Goal: Task Accomplishment & Management: Manage account settings

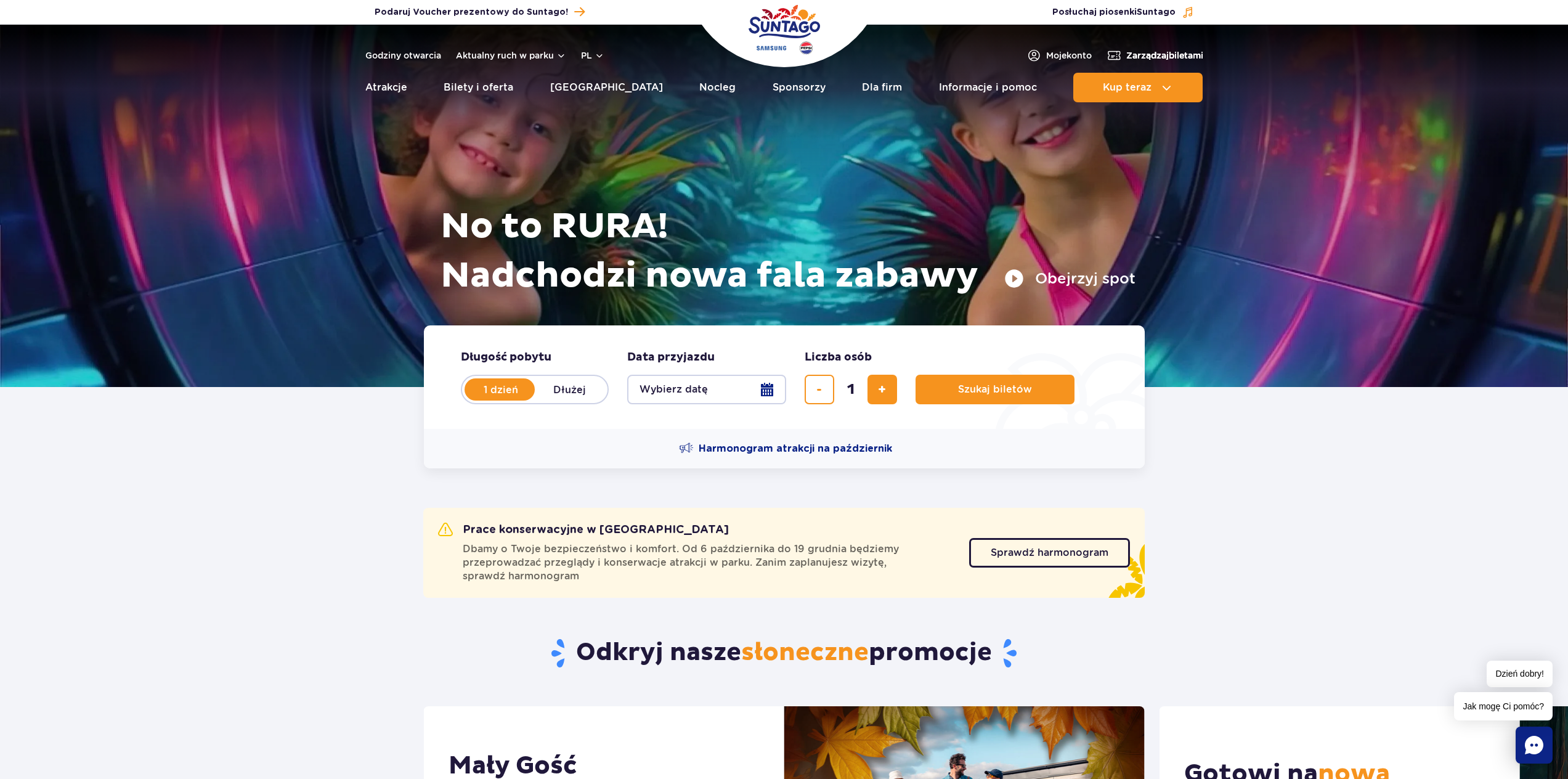
click at [1142, 55] on span "Zarządzaj biletami" at bounding box center [1164, 55] width 77 height 12
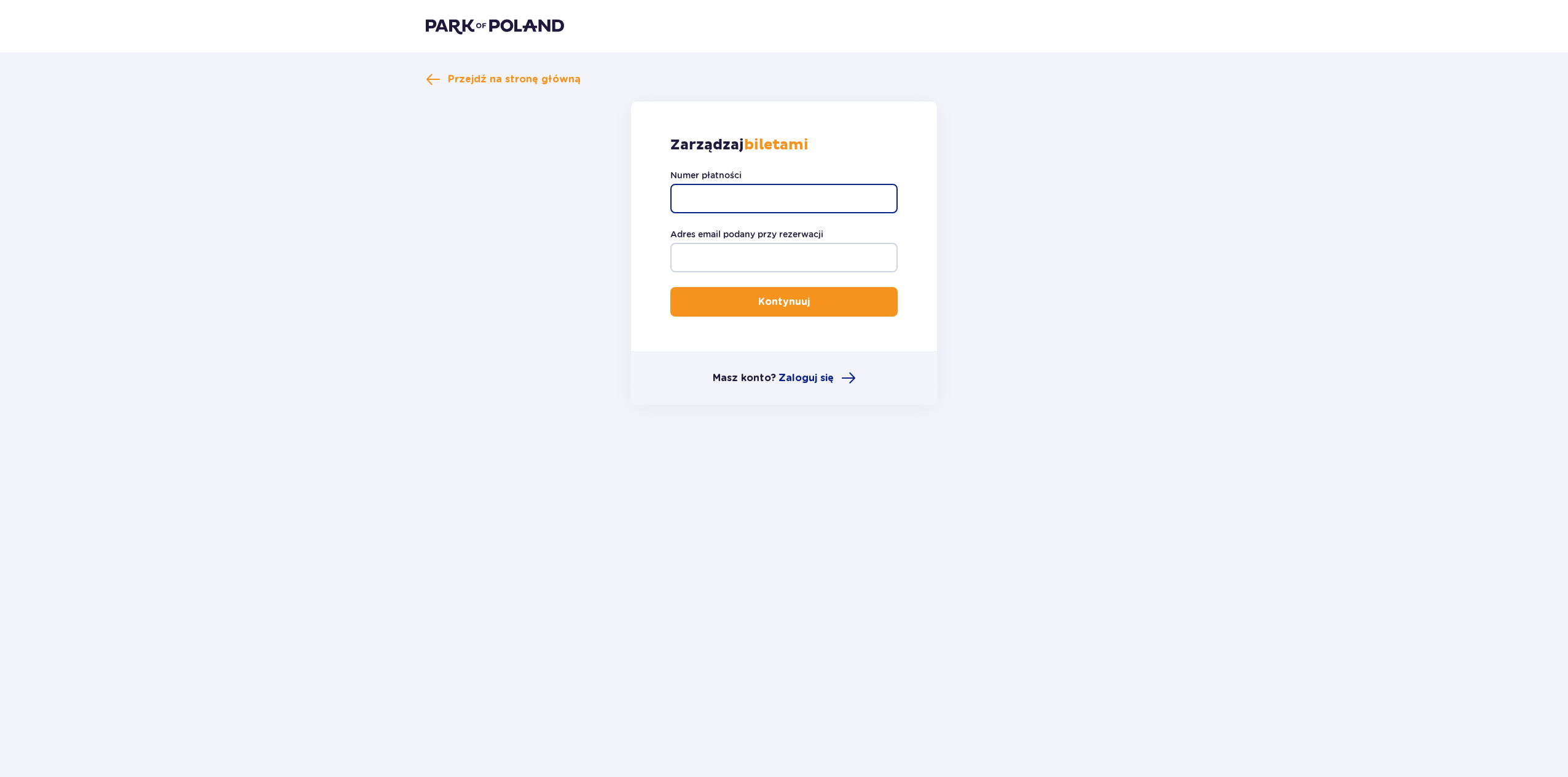
click at [846, 193] on input "Numer płatności" at bounding box center [784, 198] width 227 height 29
paste input "TR-VRC-JCWSF2X/91160408604"
type input "TR-VRC-JCWSF2X/91160408604"
click at [725, 254] on input "Adres email podany przy rezerwacji" at bounding box center [784, 257] width 227 height 29
type input "[PERSON_NAME][EMAIL_ADDRESS][DOMAIN_NAME]"
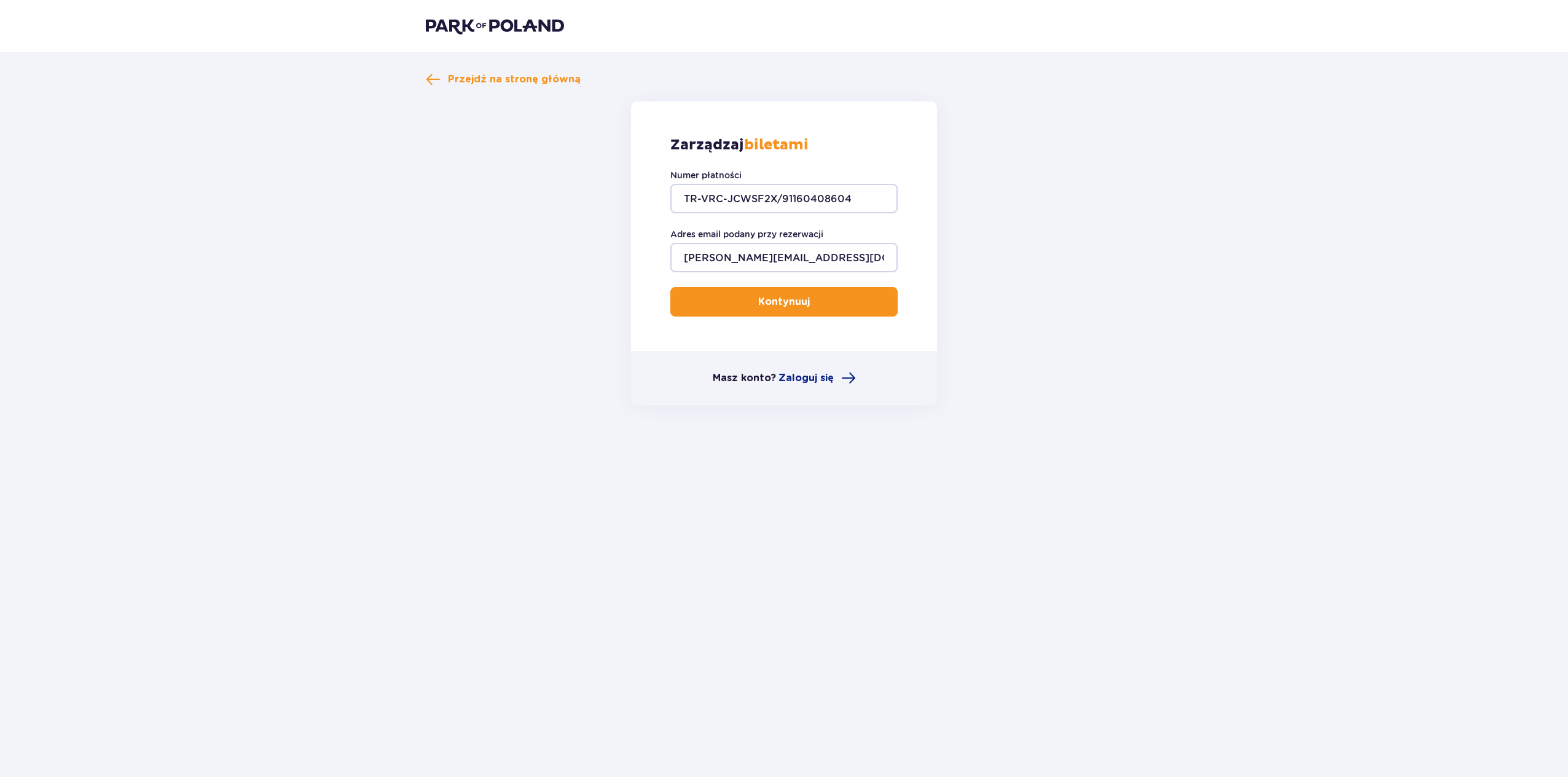
click at [765, 311] on button "Kontynuuj" at bounding box center [784, 302] width 227 height 29
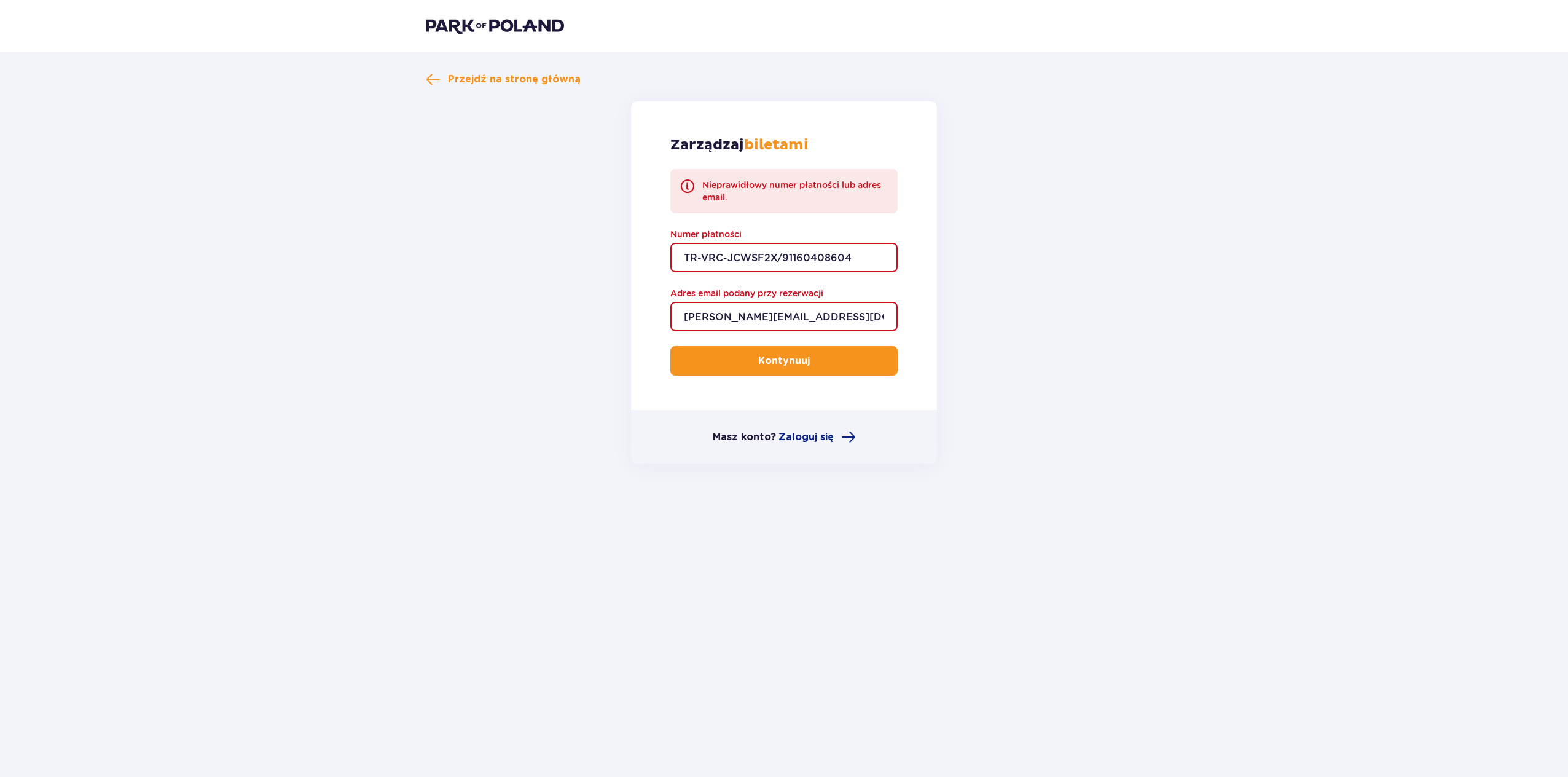
click at [782, 259] on input "TR-VRC-JCWSF2X/91160408604" at bounding box center [784, 257] width 227 height 29
drag, startPoint x: 781, startPoint y: 258, endPoint x: 566, endPoint y: 236, distance: 216.1
click at [568, 236] on form "Zarządzaj biletami Nieprawidłowy numer płatności lub adres email. Numer płatnoś…" at bounding box center [784, 283] width 717 height 363
click at [670, 346] on button "Kontynuuj" at bounding box center [784, 360] width 227 height 29
click at [772, 257] on input "91160408604" at bounding box center [784, 257] width 227 height 29
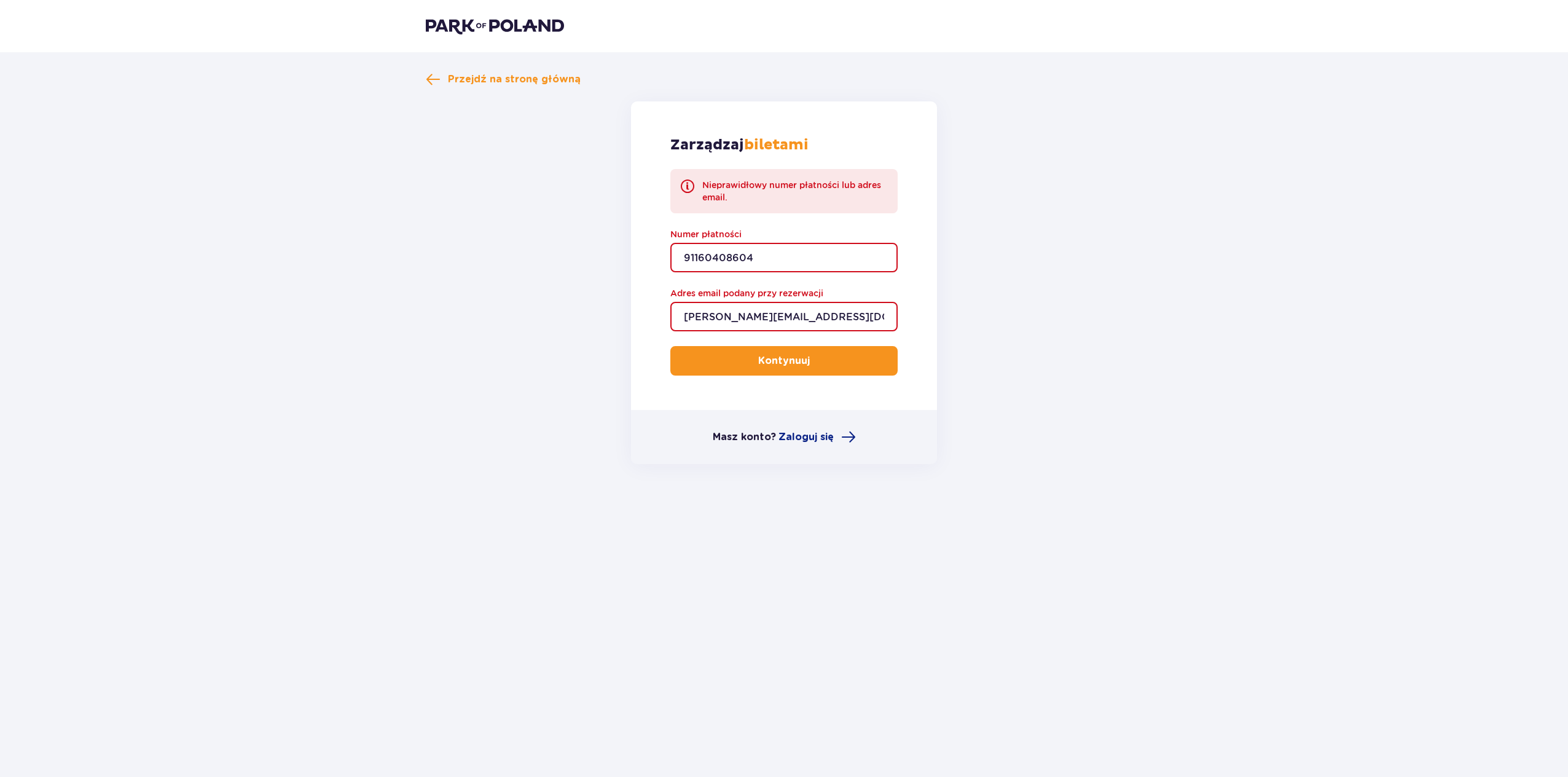
drag, startPoint x: 772, startPoint y: 254, endPoint x: 575, endPoint y: 253, distance: 197.0
click at [575, 253] on form "Zarządzaj biletami Nieprawidłowy numer płatności lub adres email. Numer płatnoś…" at bounding box center [784, 283] width 717 height 363
paste input "TR-VRC-JCWSF2X"
type input "TR-VRC-JCWSF2X"
click at [758, 356] on p "Kontynuuj" at bounding box center [784, 360] width 52 height 14
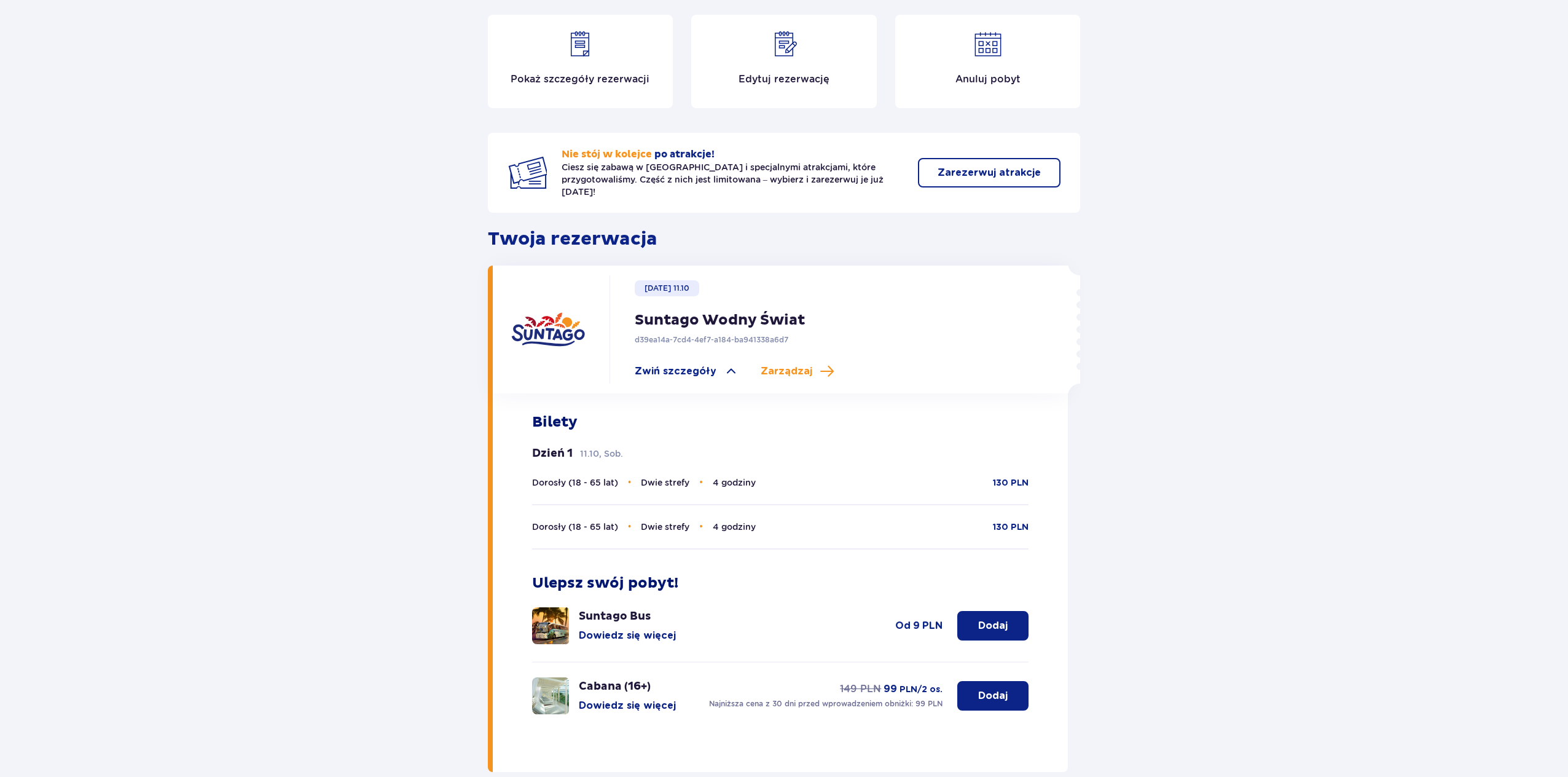
scroll to position [216, 0]
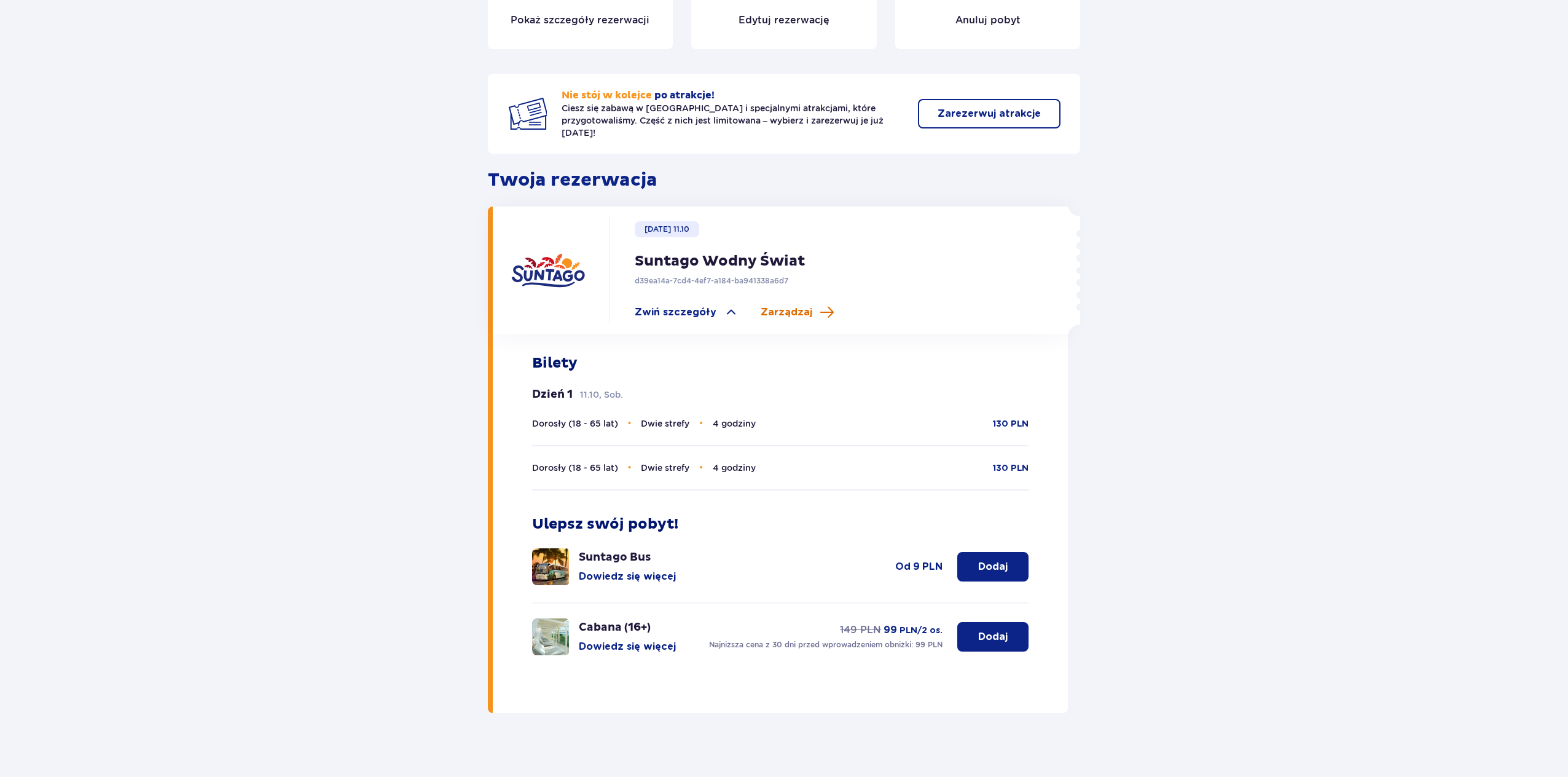
click at [785, 305] on span "Zarządzaj" at bounding box center [786, 312] width 52 height 14
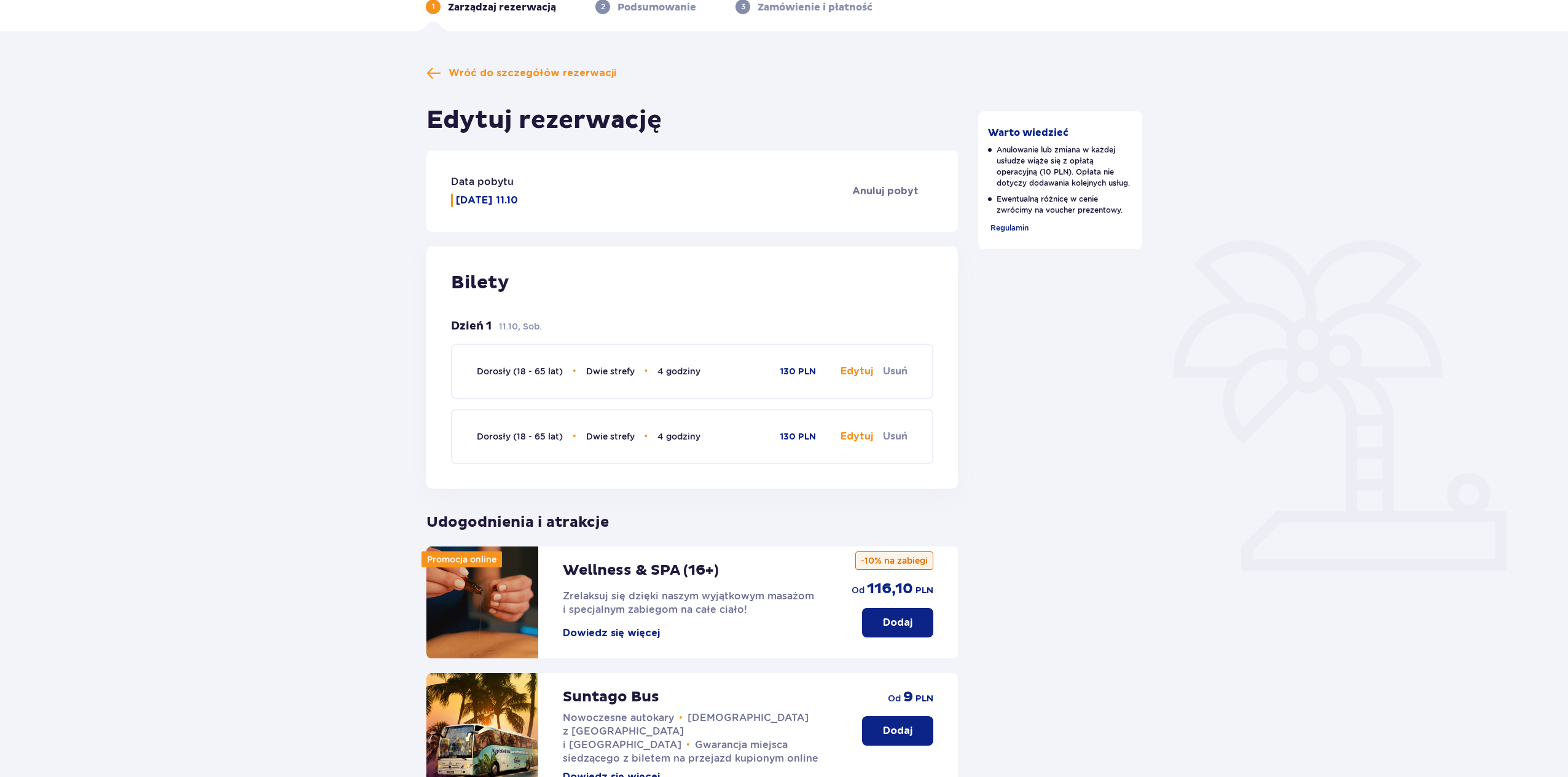
scroll to position [84, 0]
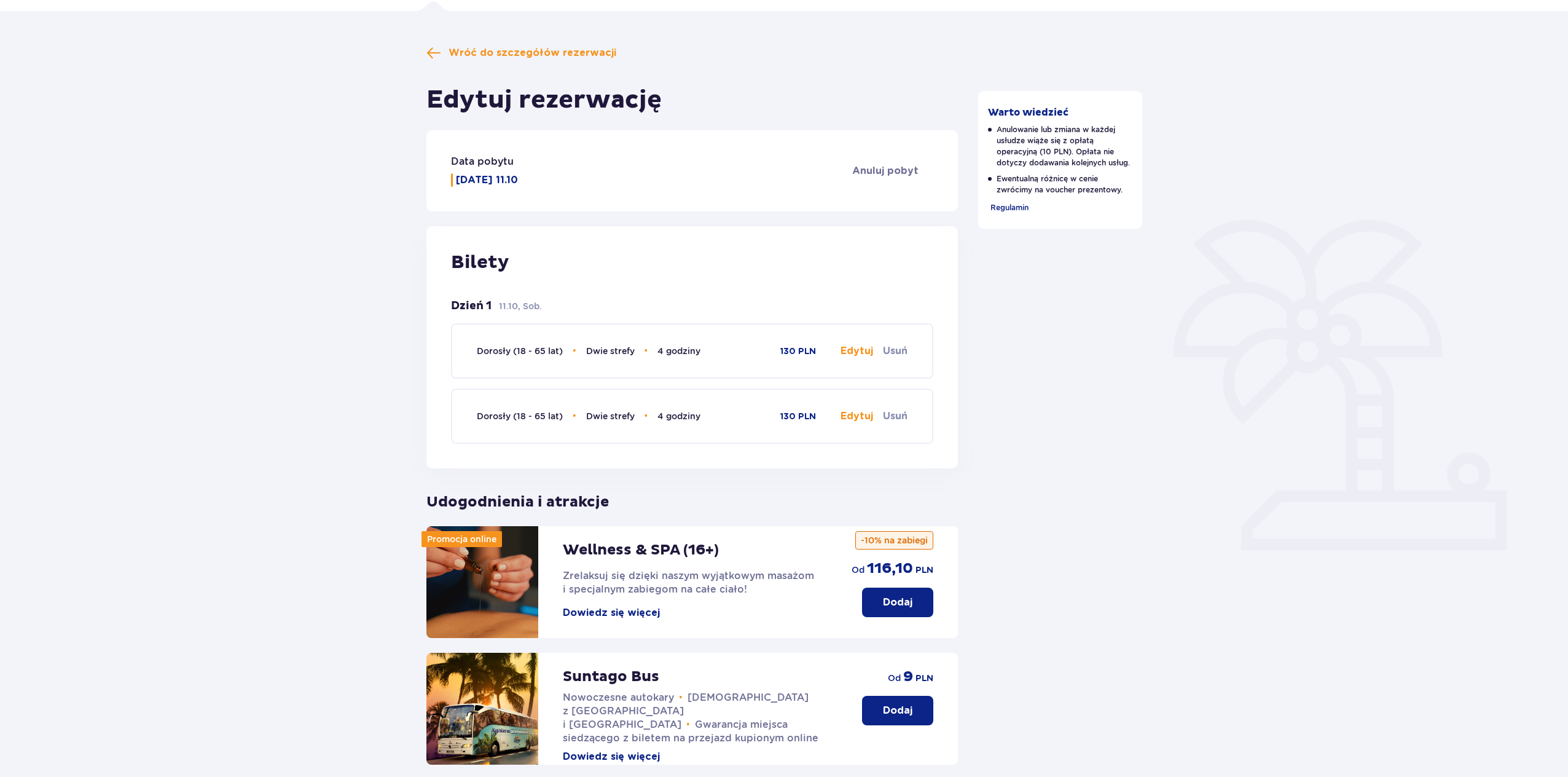
click at [856, 353] on button "Edytuj" at bounding box center [857, 351] width 32 height 14
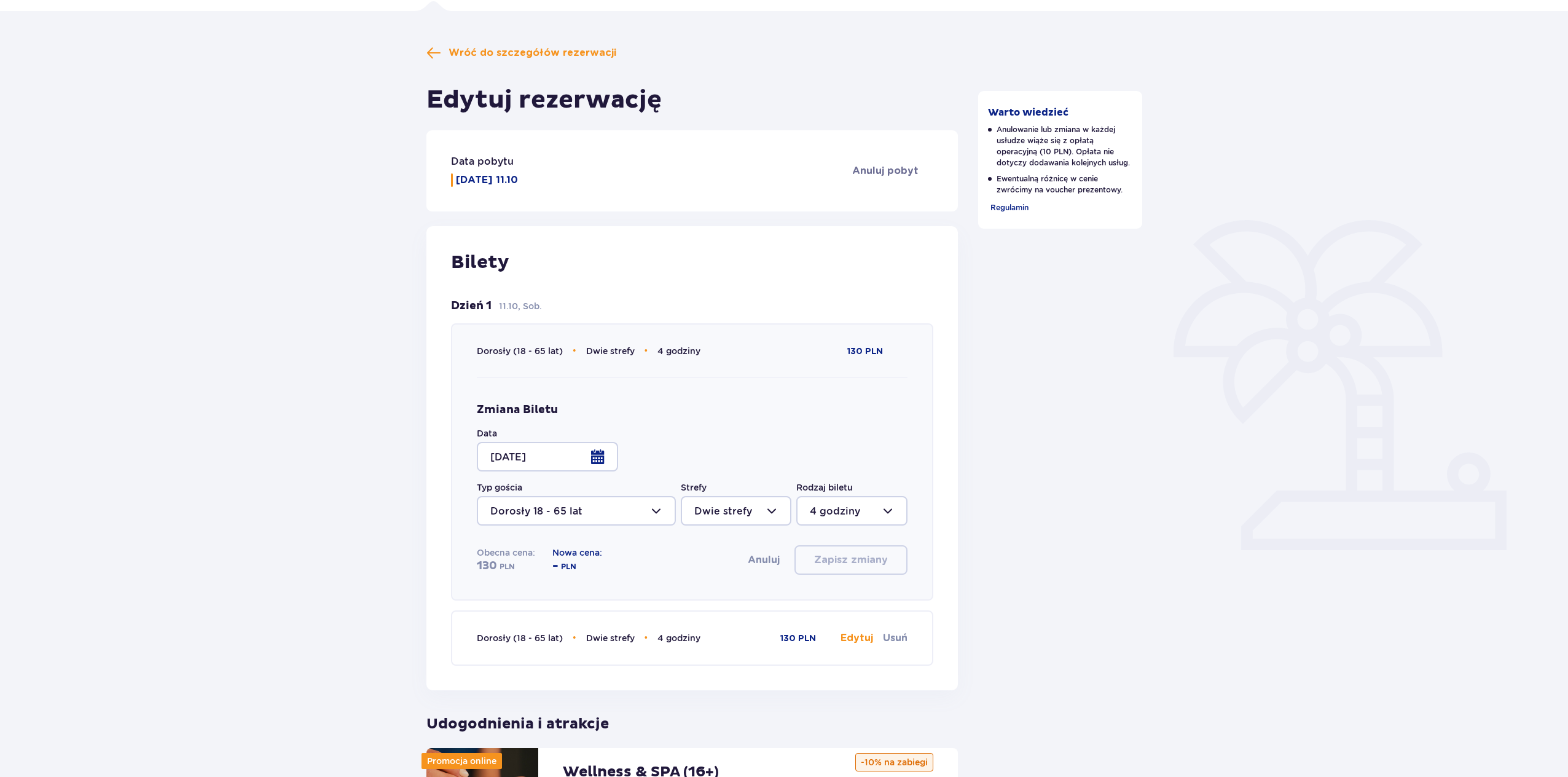
click at [603, 459] on div at bounding box center [548, 456] width 141 height 29
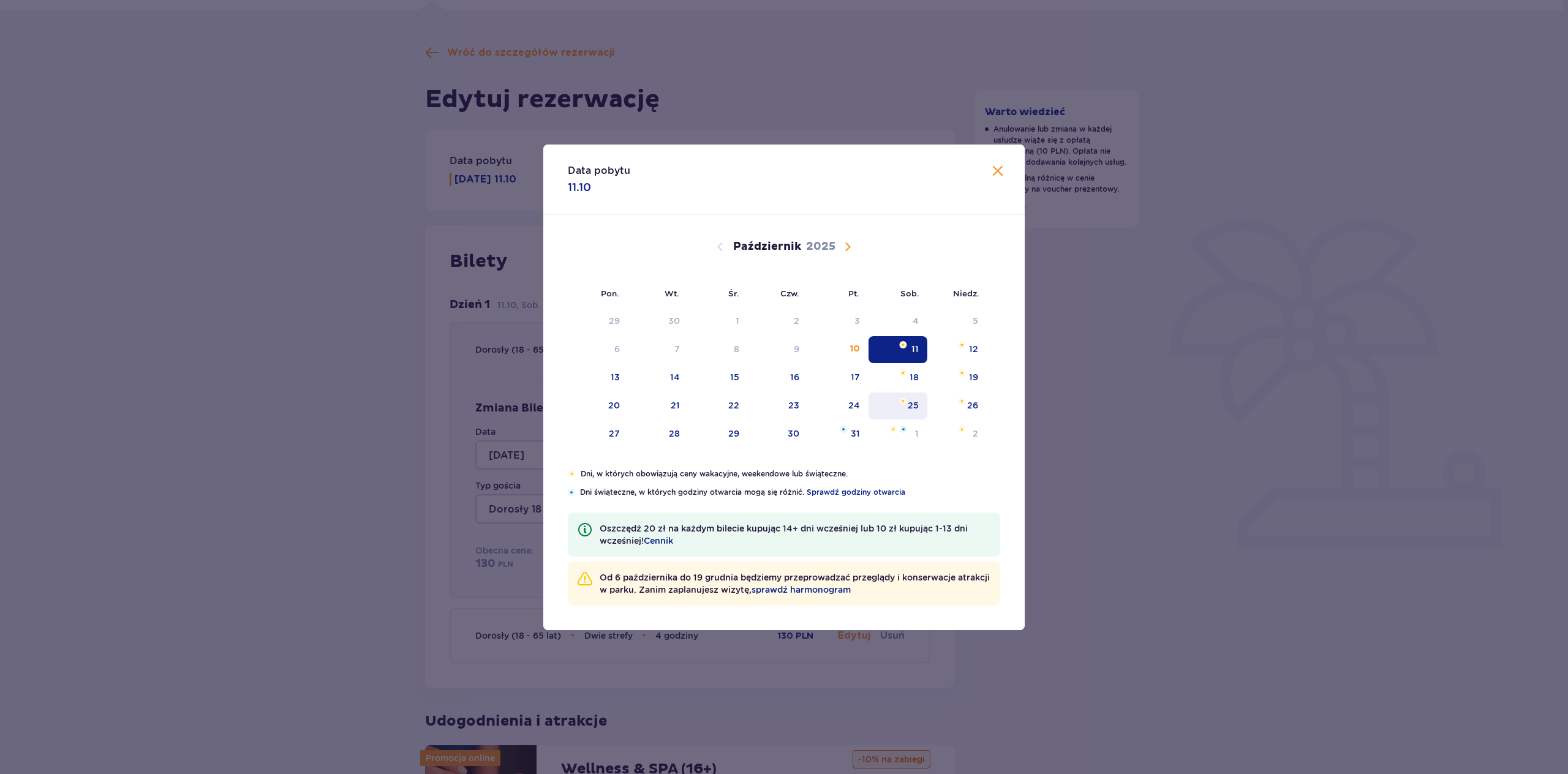
click at [909, 409] on div "25" at bounding box center [913, 405] width 11 height 12
type input "[DATE]"
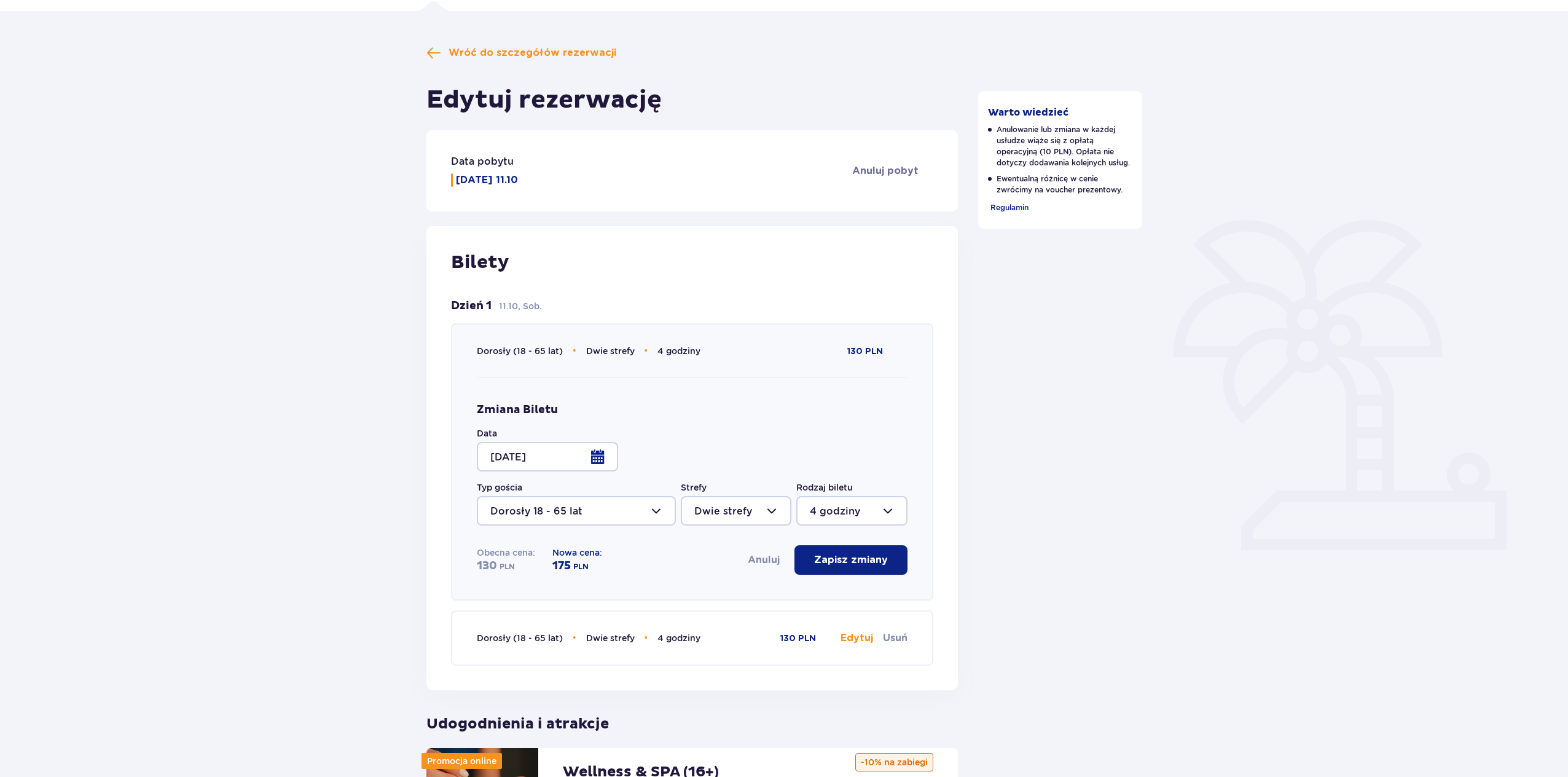
click at [843, 560] on p "Zapisz zmiany" at bounding box center [851, 559] width 74 height 14
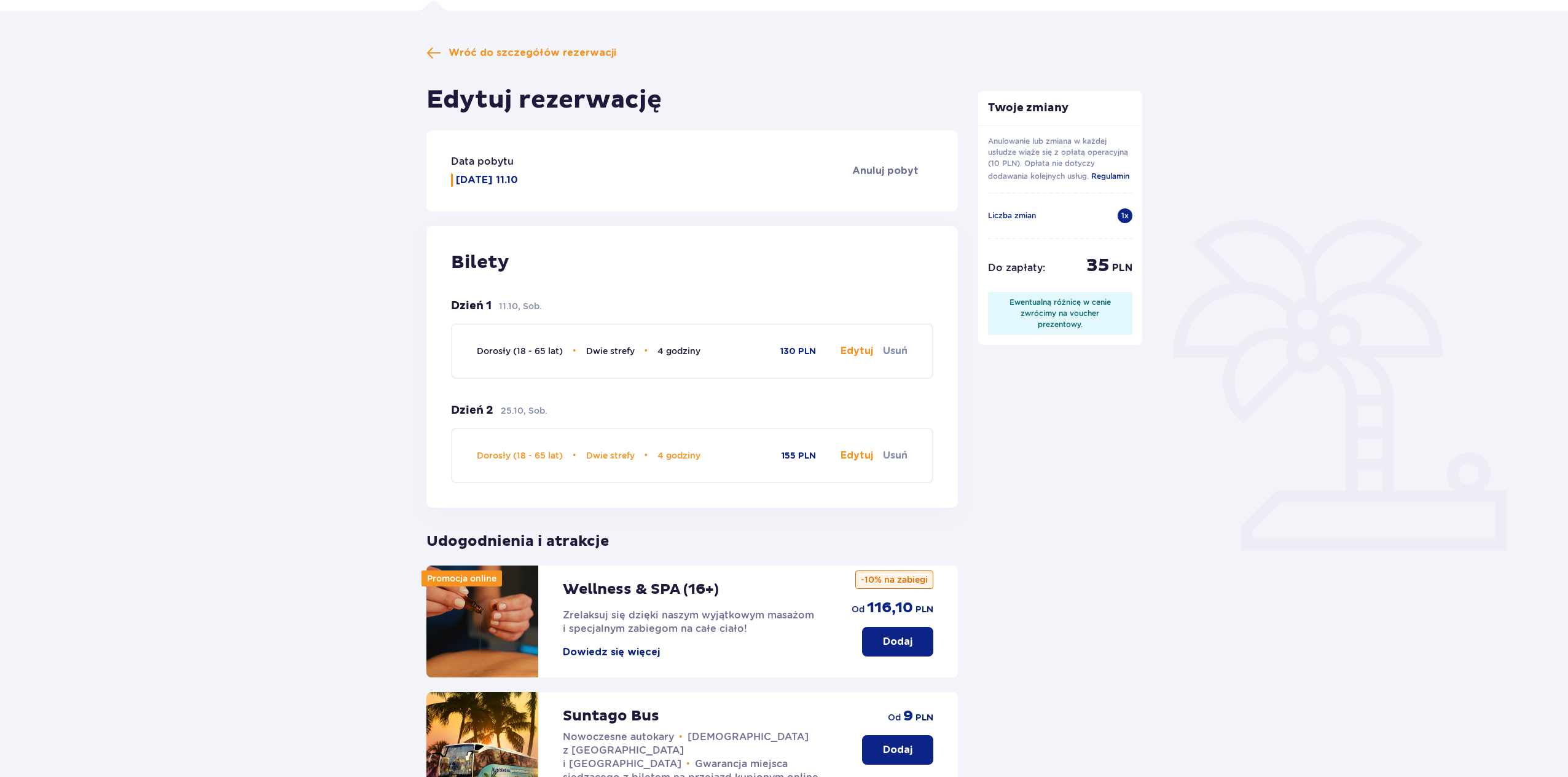
click at [857, 351] on button "Edytuj" at bounding box center [857, 351] width 32 height 14
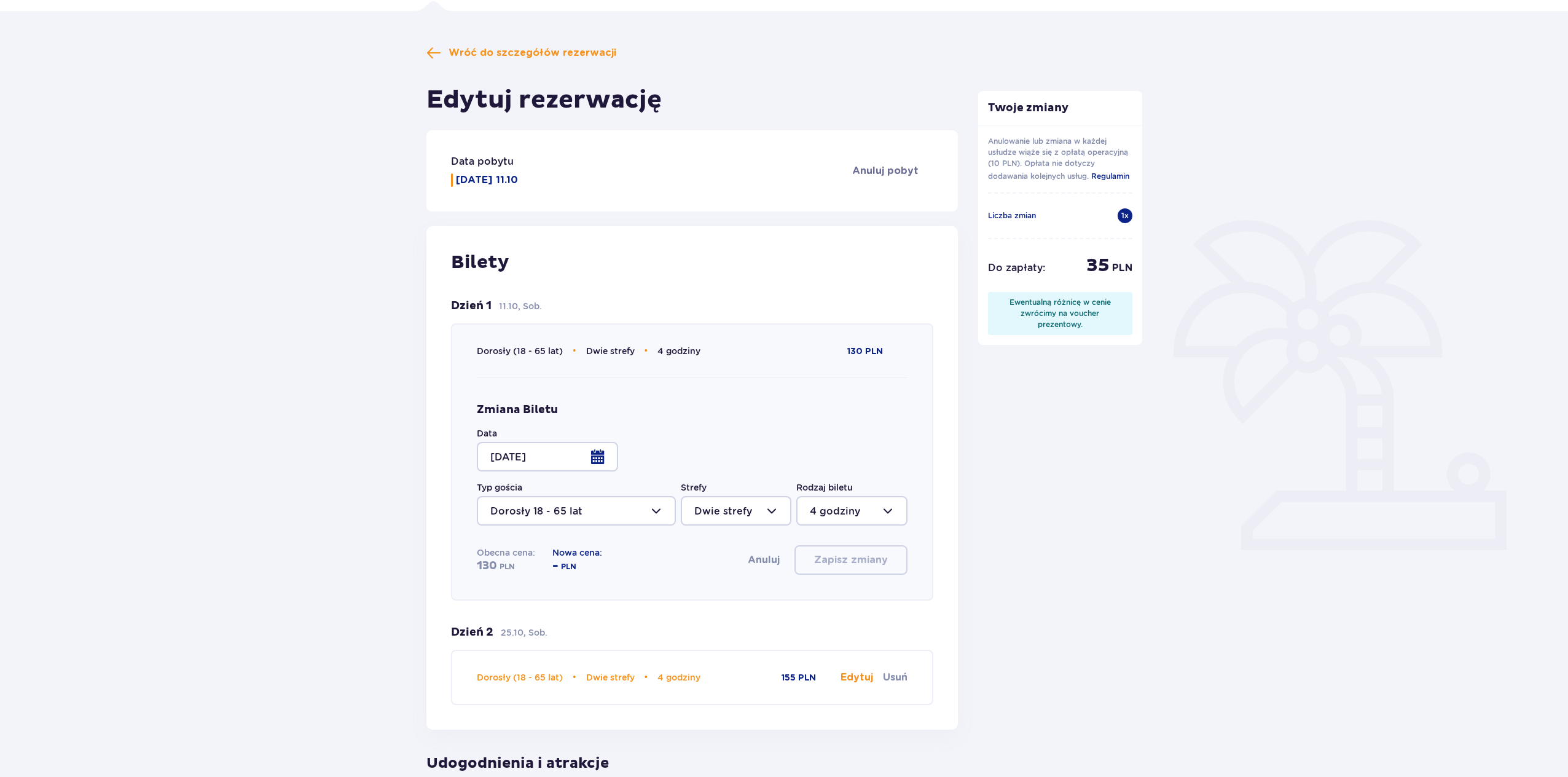
click at [598, 456] on div at bounding box center [548, 456] width 141 height 29
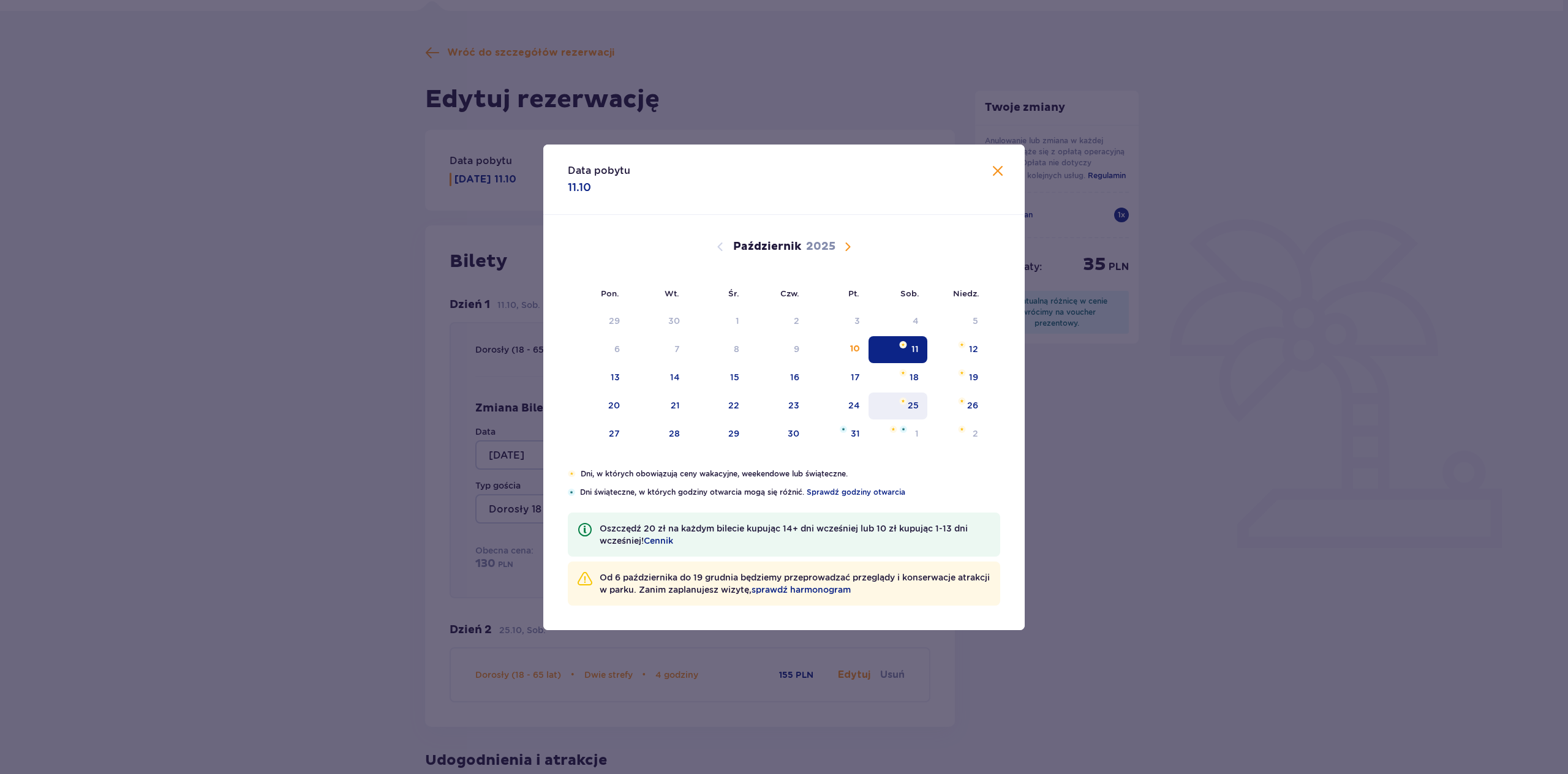
click at [904, 402] on img "sobota, 25 października 2025" at bounding box center [903, 400] width 8 height 7
type input "[DATE]"
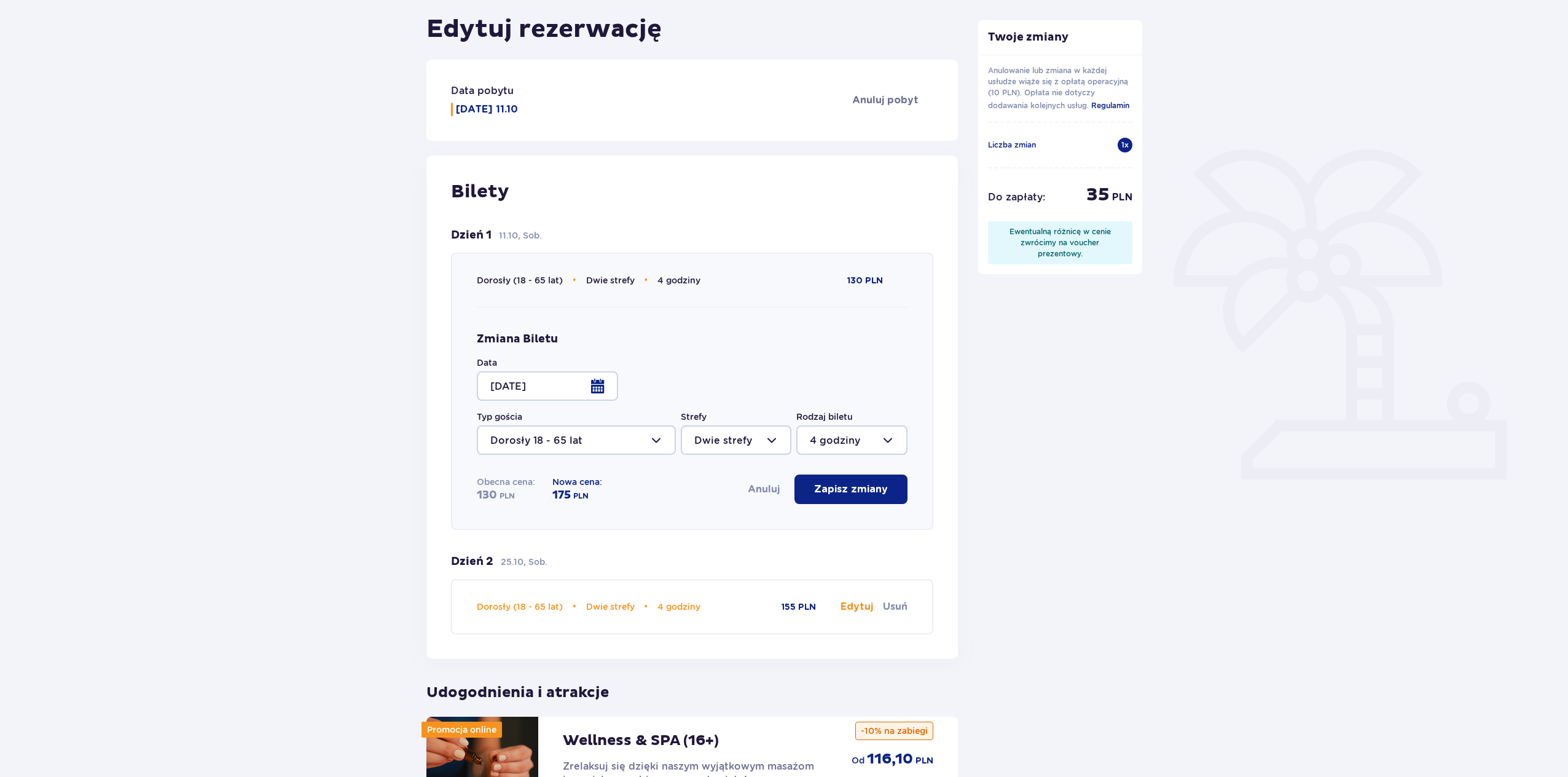
scroll to position [157, 0]
click at [875, 490] on p "Zapisz zmiany" at bounding box center [851, 488] width 74 height 14
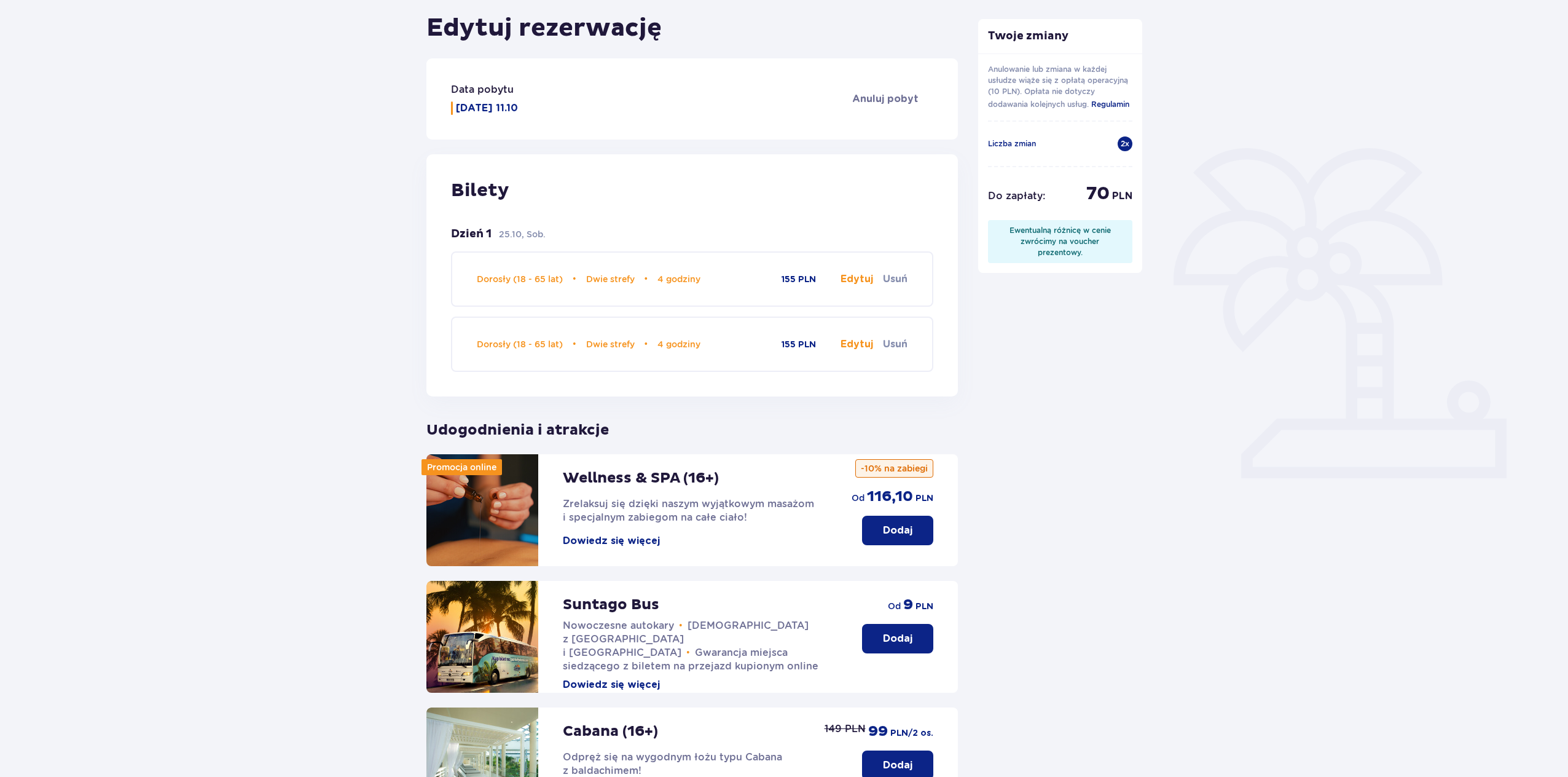
scroll to position [156, 0]
click at [855, 278] on button "Edytuj" at bounding box center [857, 279] width 32 height 14
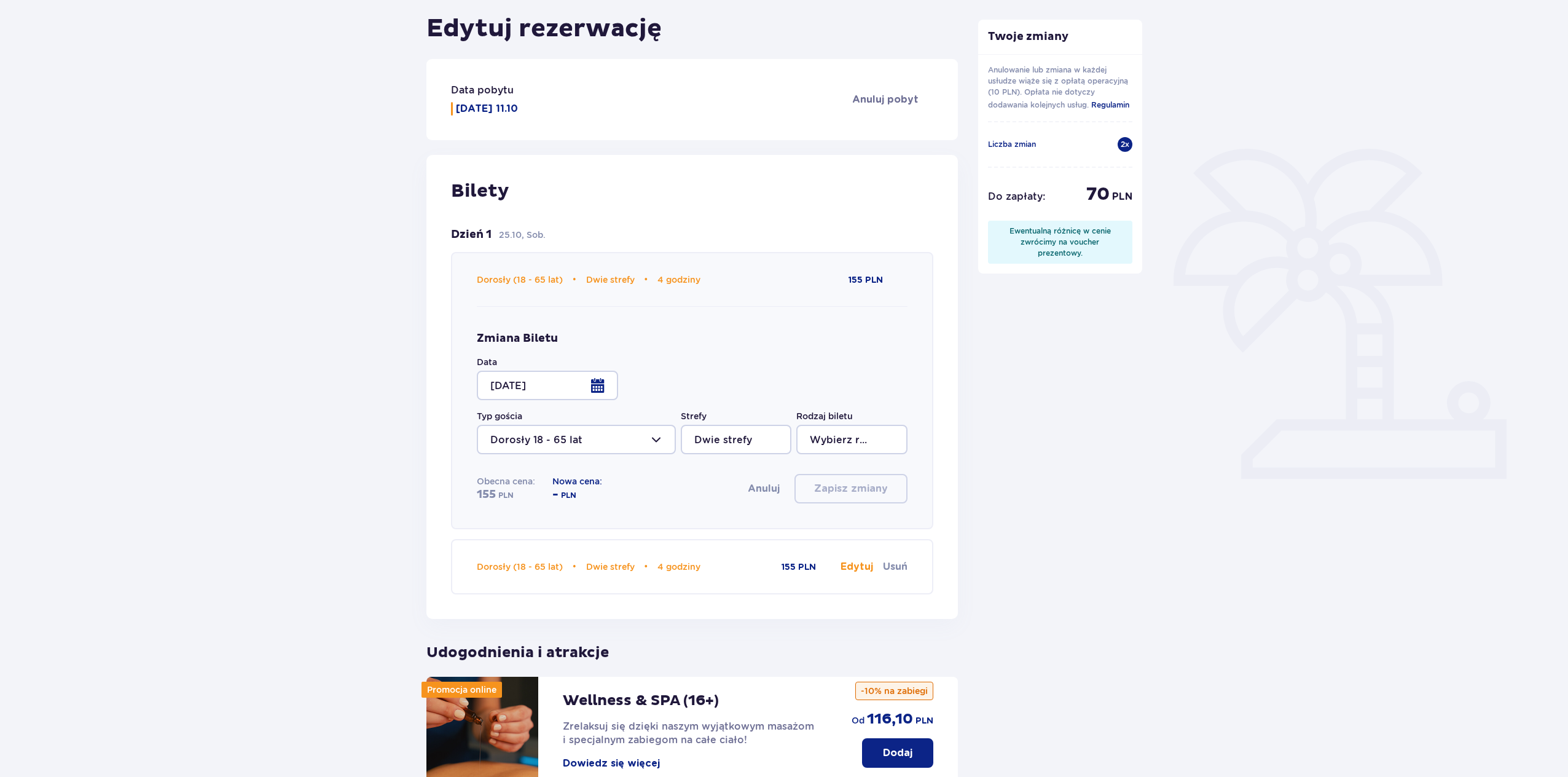
type input "4 godziny"
click at [593, 382] on div at bounding box center [548, 386] width 141 height 29
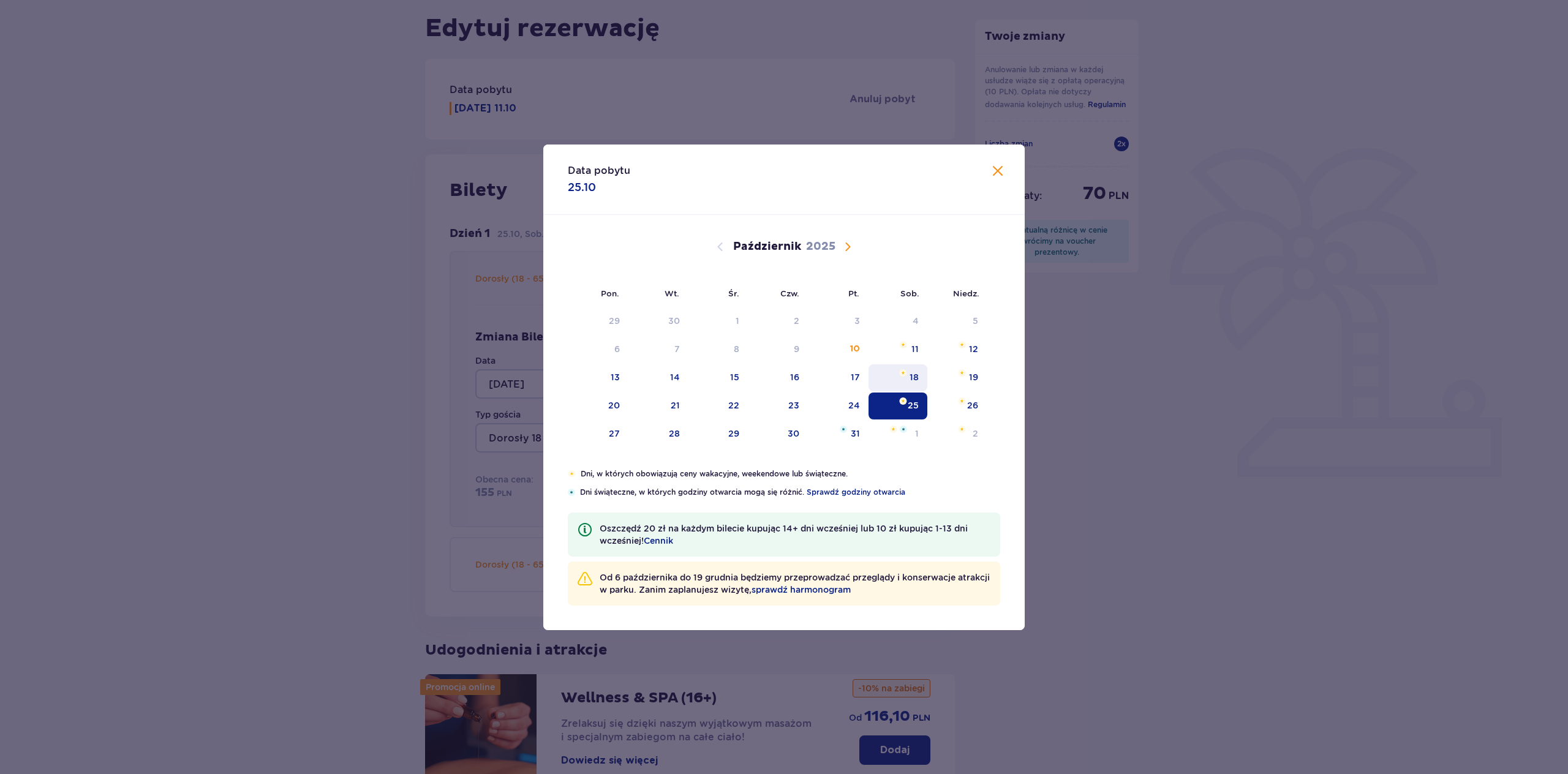
click at [904, 379] on div "18" at bounding box center [898, 377] width 59 height 27
type input "[DATE]"
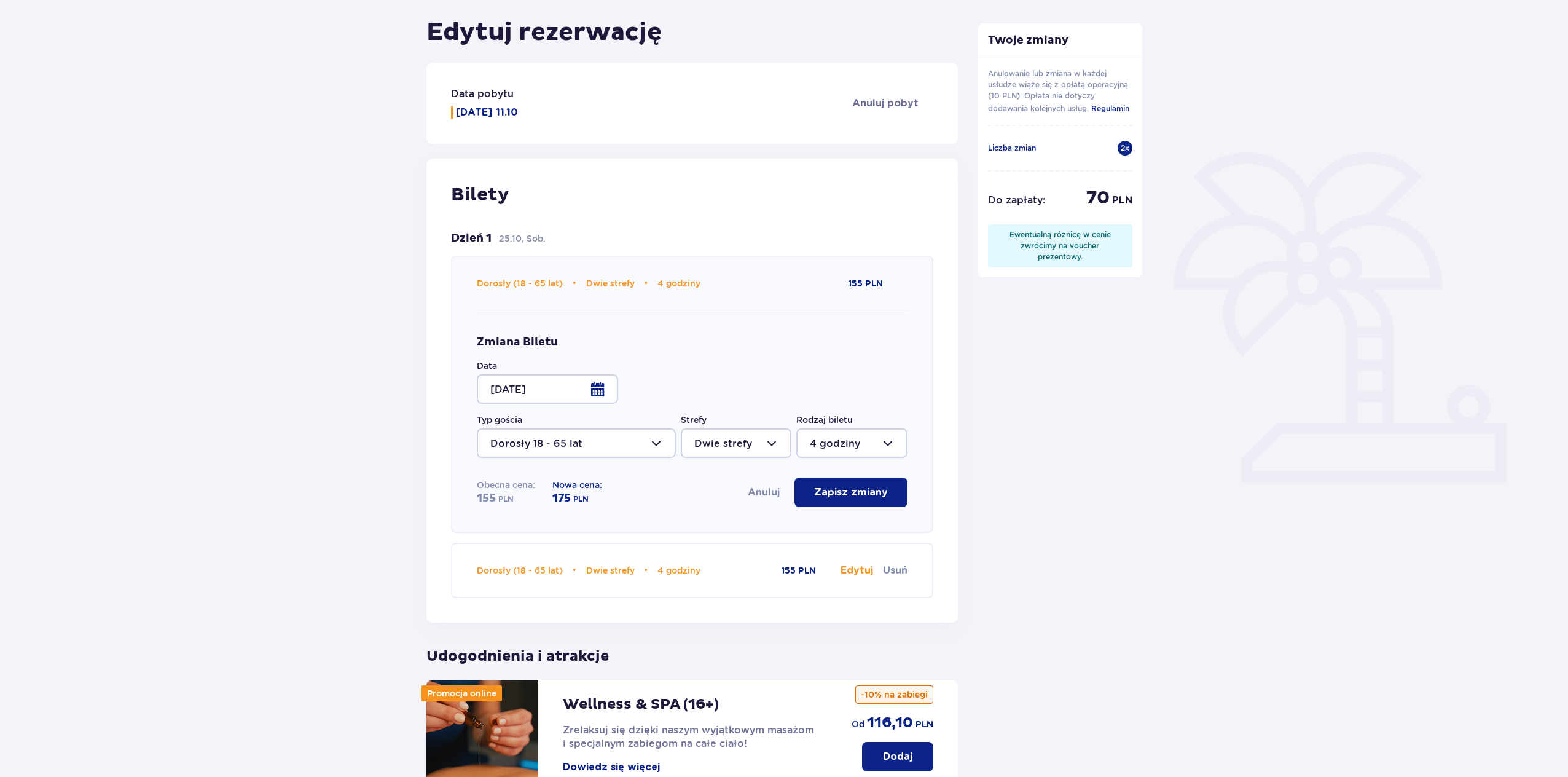
scroll to position [151, 0]
click at [845, 490] on p "Zapisz zmiany" at bounding box center [851, 494] width 74 height 14
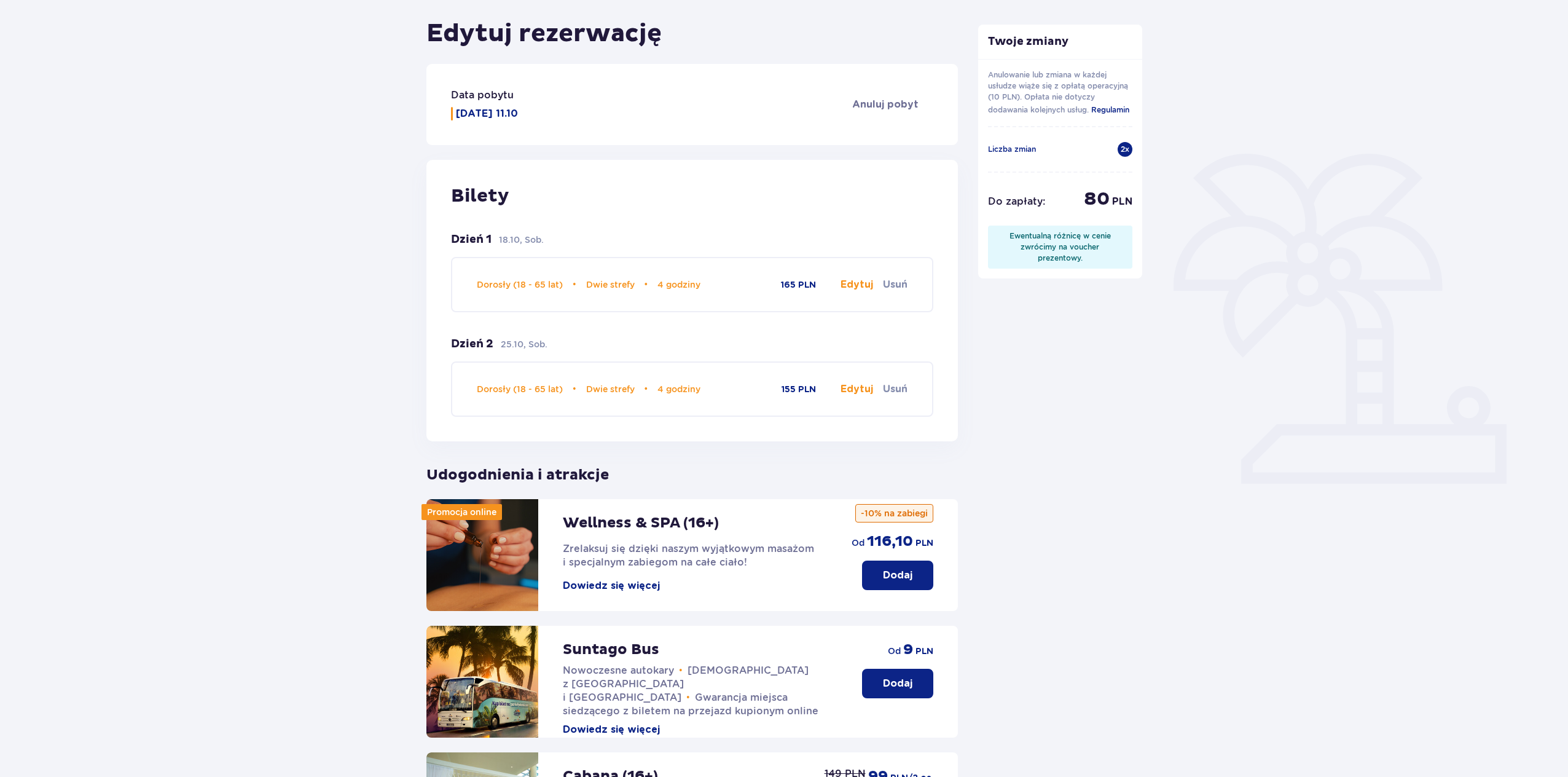
click at [854, 388] on button "Edytuj" at bounding box center [857, 389] width 32 height 14
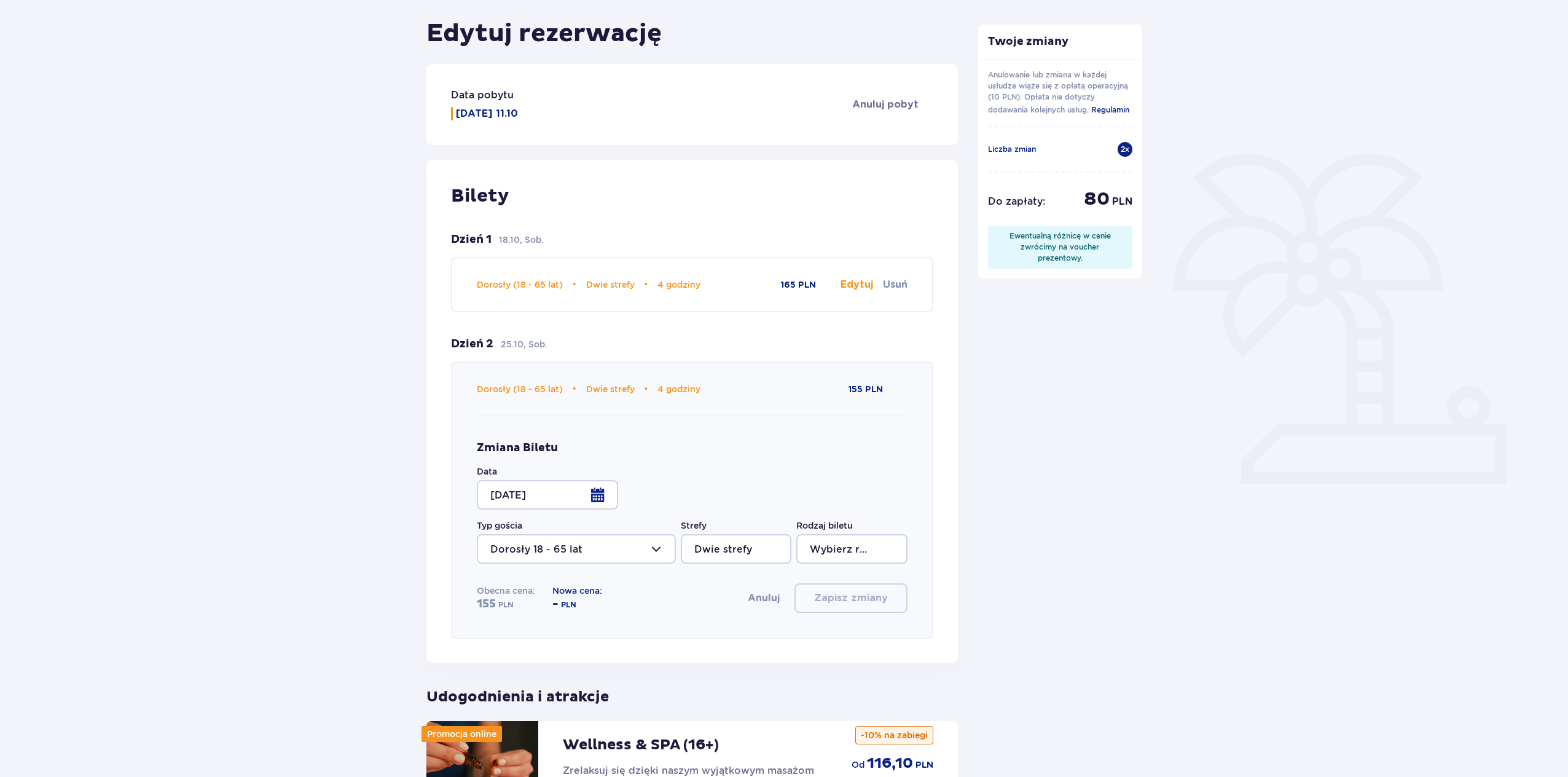
type input "4 godziny"
click at [589, 507] on div at bounding box center [548, 494] width 141 height 29
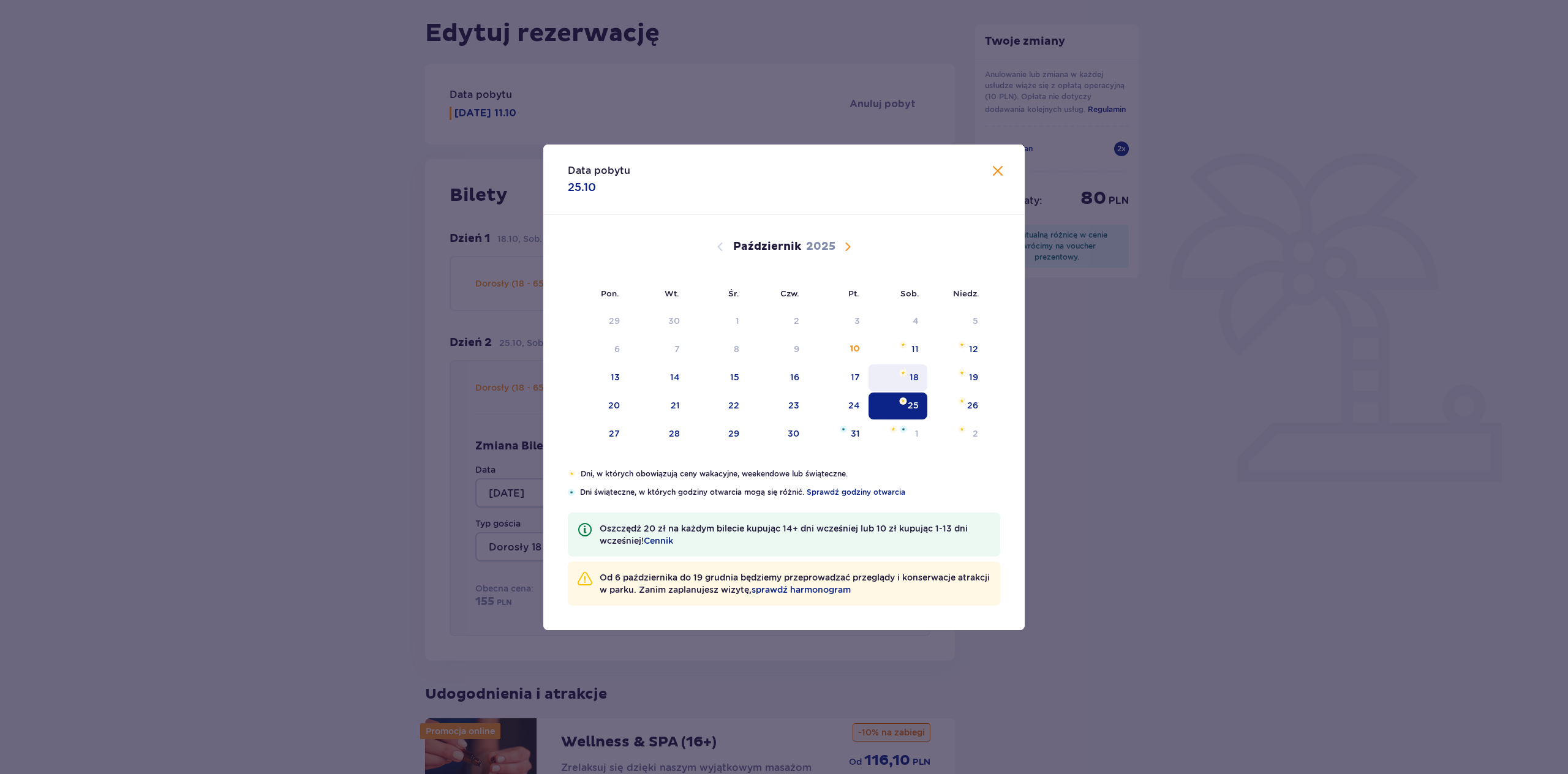
click at [913, 383] on div "18" at bounding box center [898, 377] width 59 height 27
type input "[DATE]"
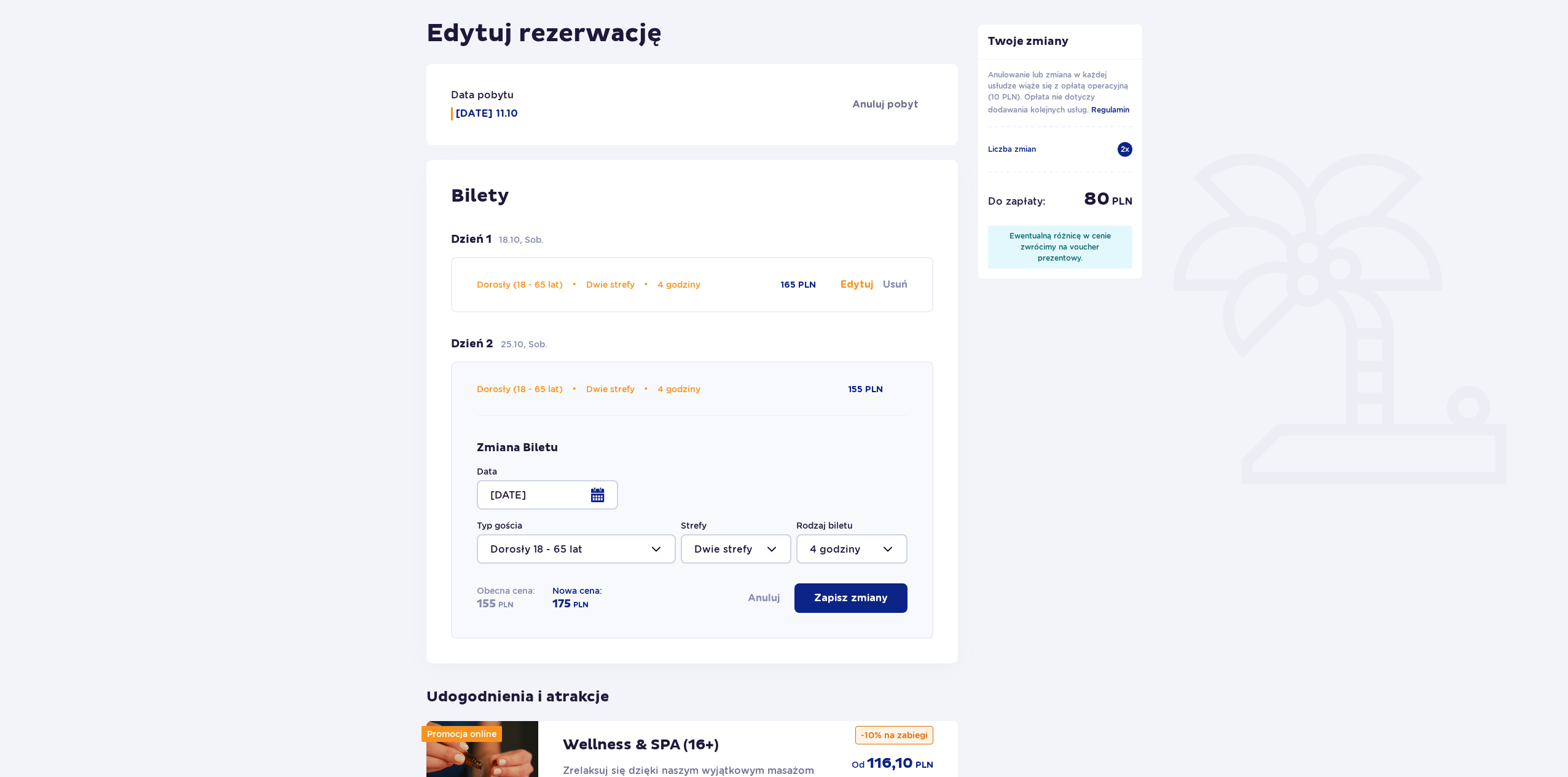
click at [848, 602] on p "Zapisz zmiany" at bounding box center [851, 598] width 74 height 14
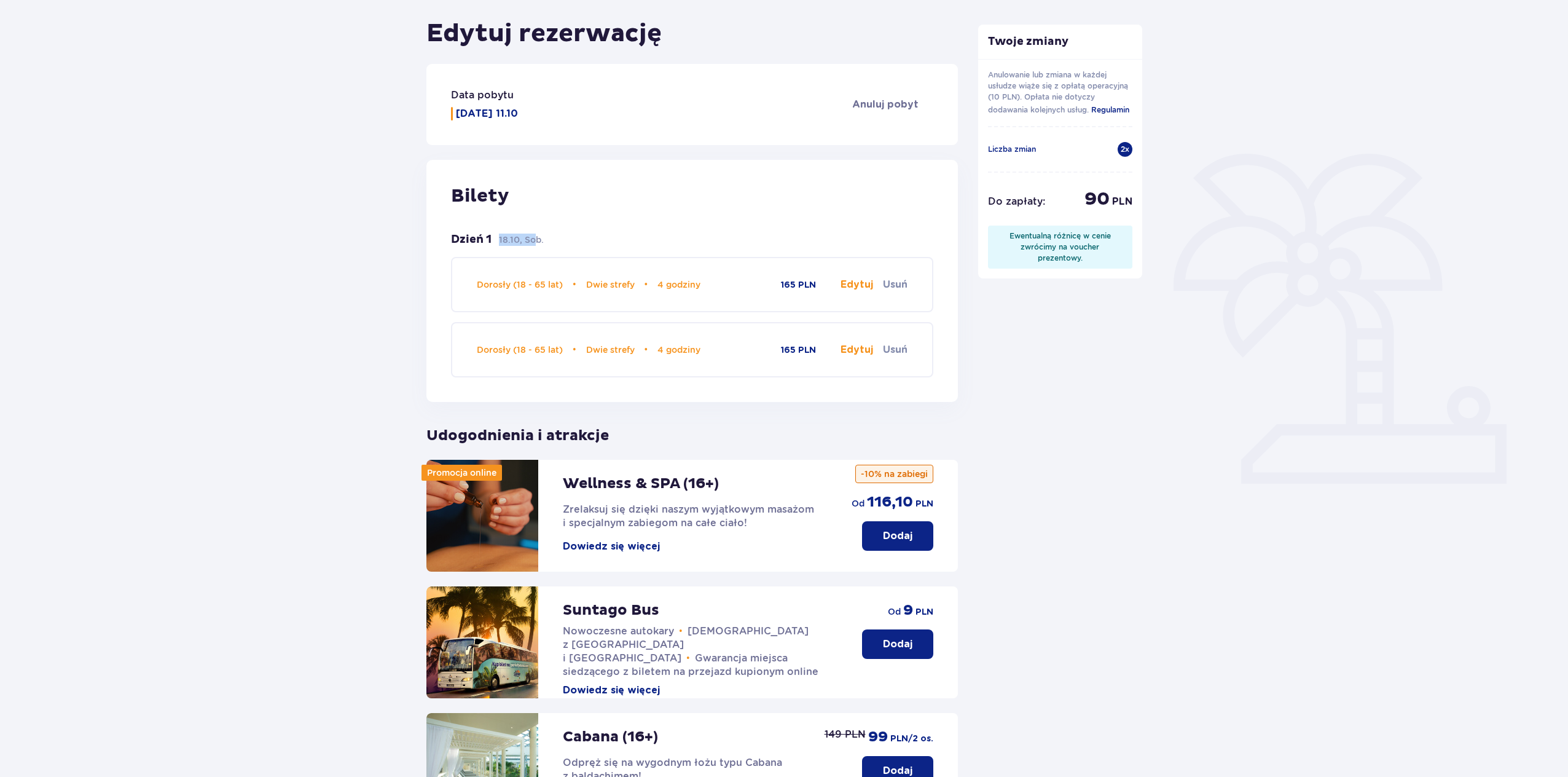
drag, startPoint x: 500, startPoint y: 239, endPoint x: 532, endPoint y: 239, distance: 32.0
click at [532, 239] on p "18.10, Sob." at bounding box center [521, 240] width 45 height 12
click at [619, 229] on div "Bilety Dzień 1 18.10, Sob. Dorosły (18 - 65 lat) • Dwie strefy • 4 godziny 165 …" at bounding box center [691, 281] width 532 height 242
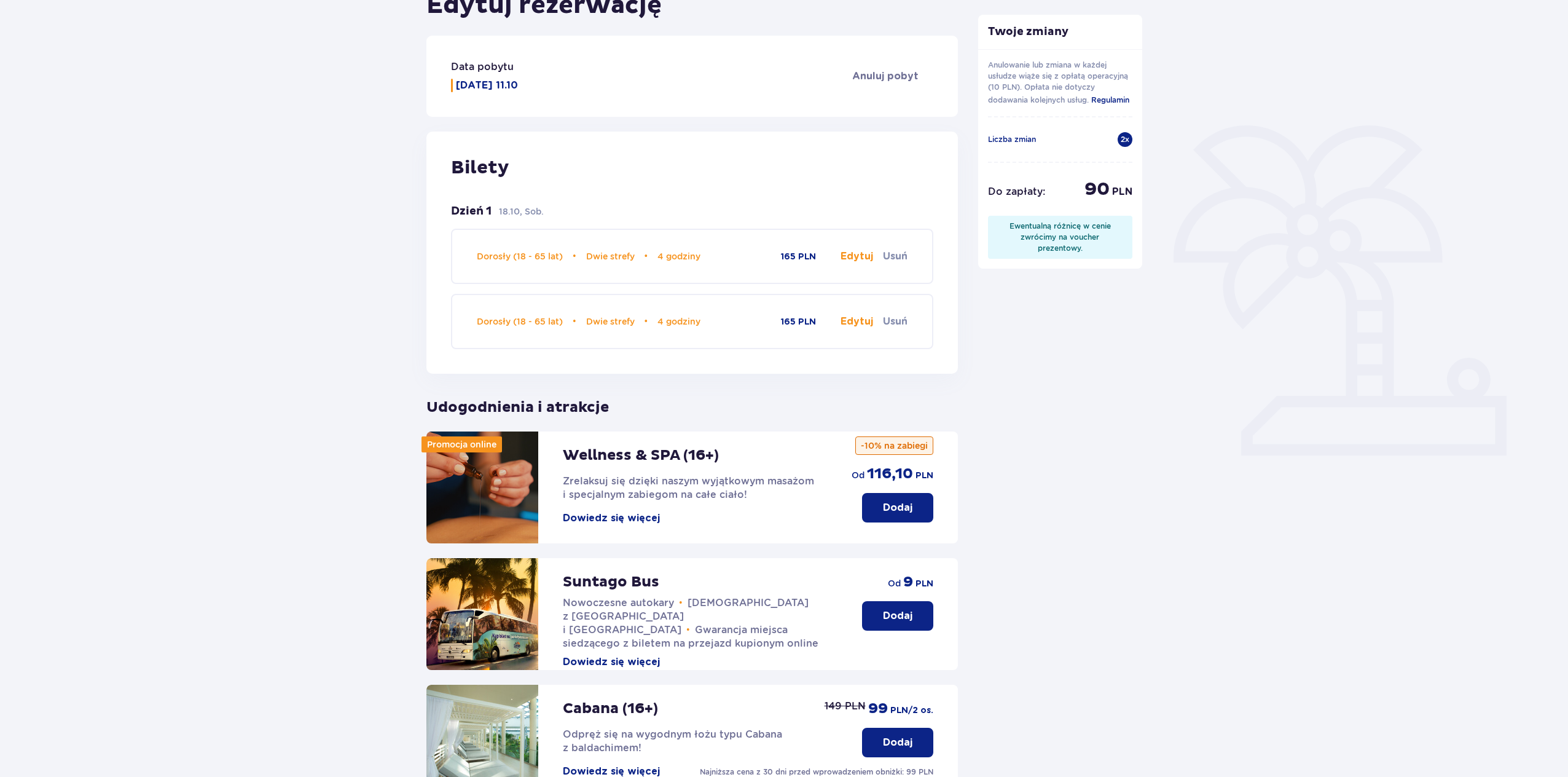
scroll to position [318, 0]
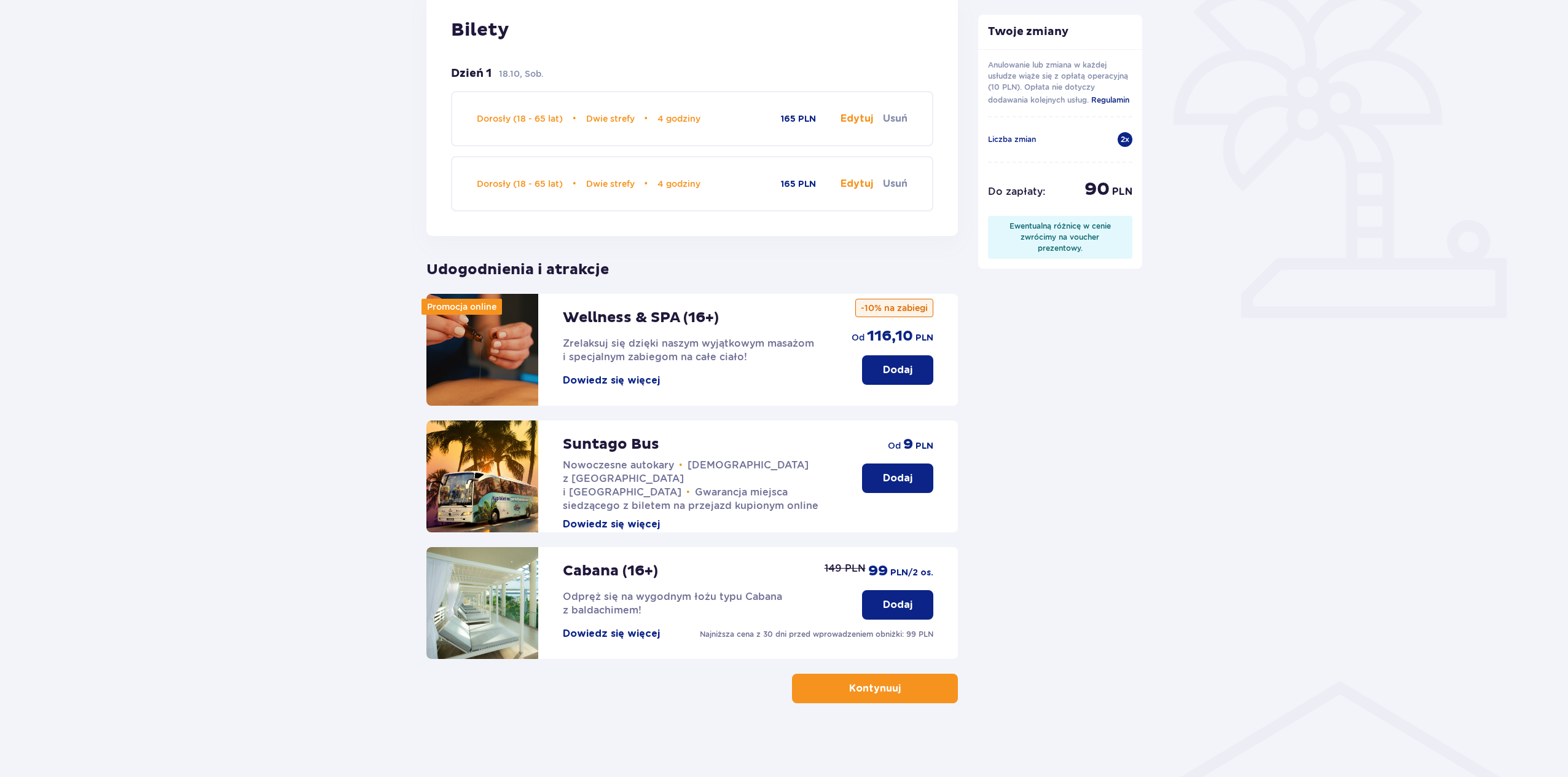
click at [884, 689] on p "Kontynuuj" at bounding box center [875, 689] width 52 height 14
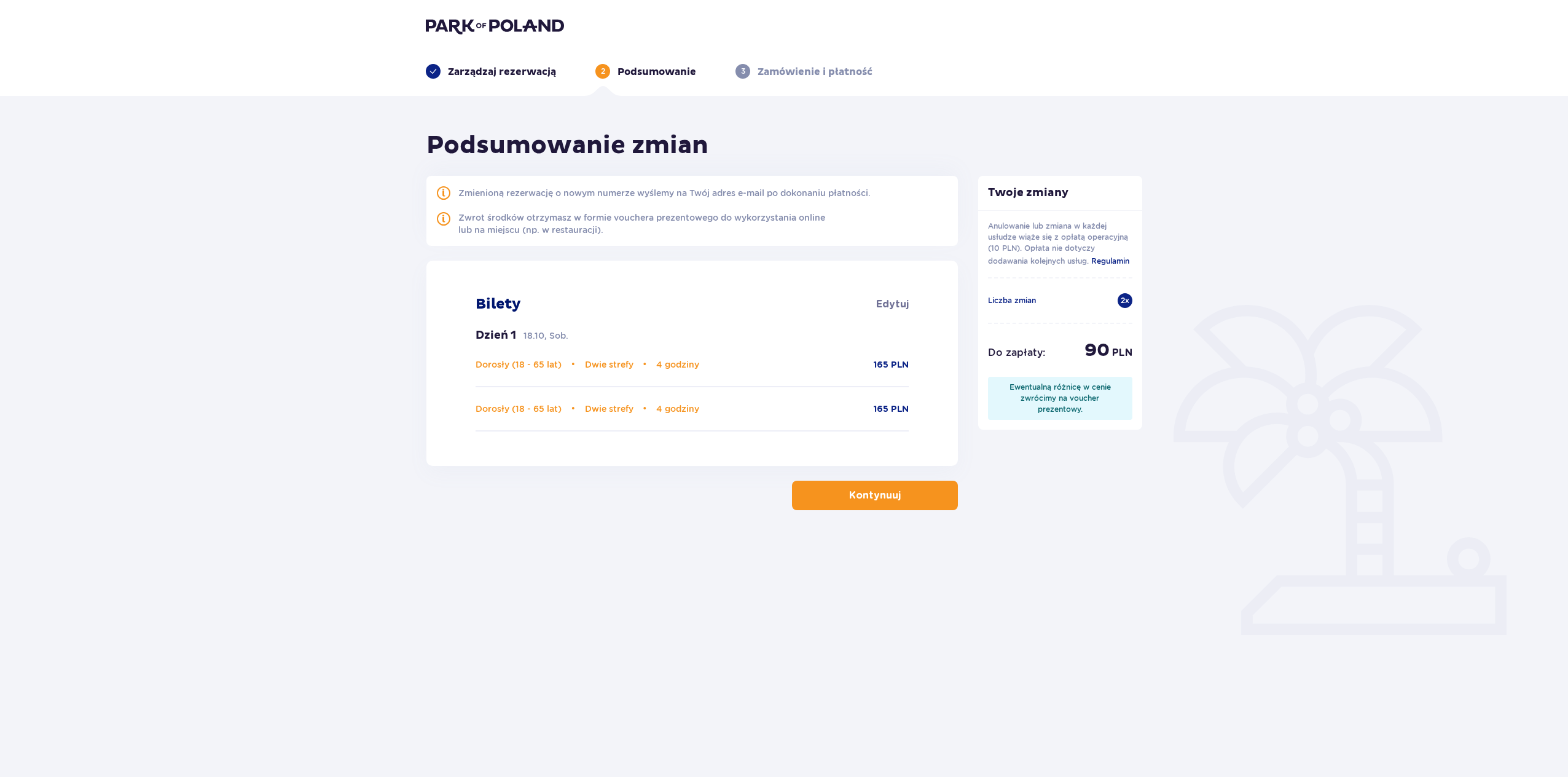
click at [869, 503] on p "Kontynuuj" at bounding box center [875, 495] width 52 height 14
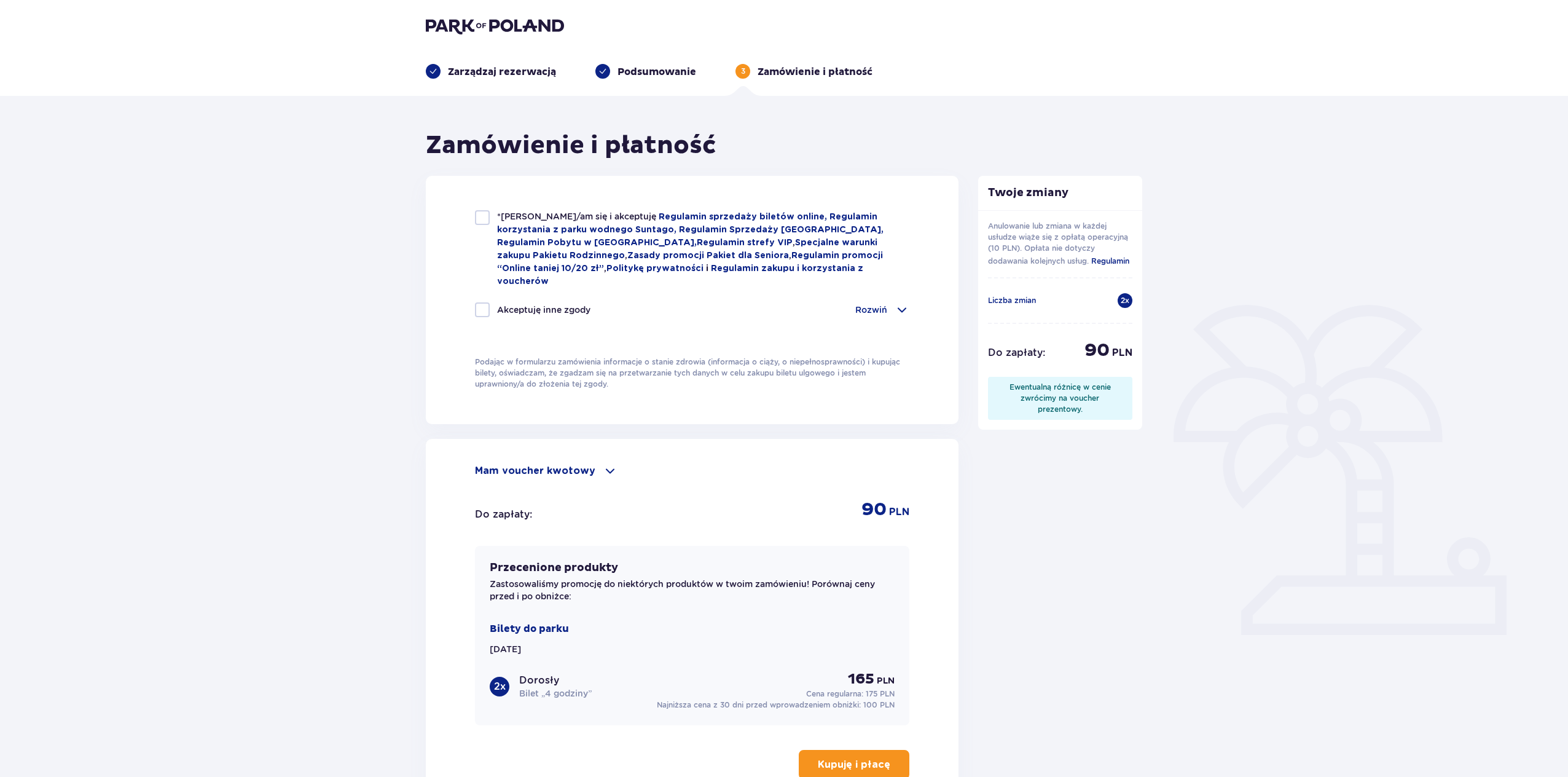
click at [476, 302] on div at bounding box center [482, 309] width 15 height 15
checkbox input "true"
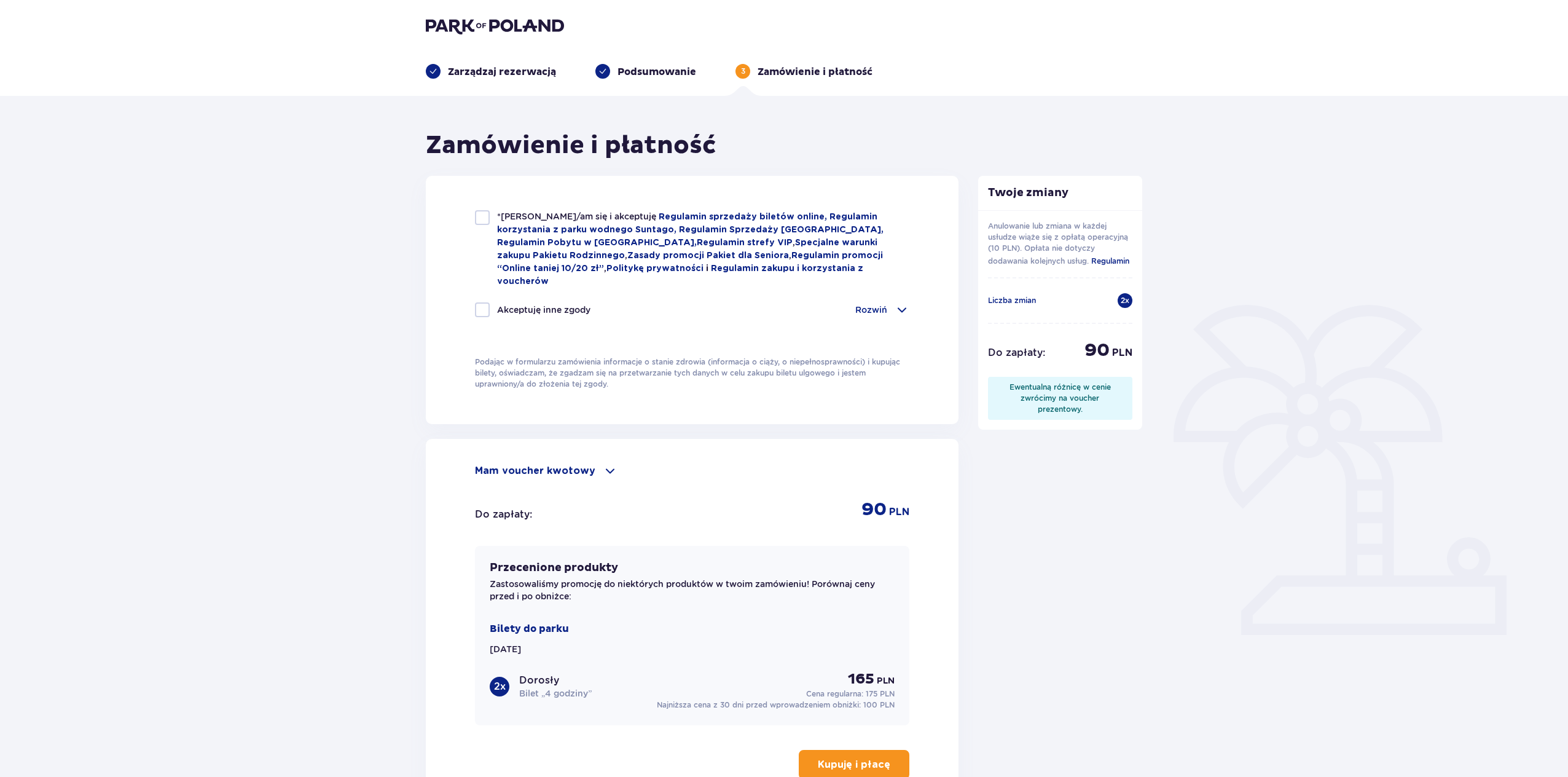
checkbox input "true"
click at [487, 214] on div at bounding box center [482, 218] width 15 height 15
checkbox input "true"
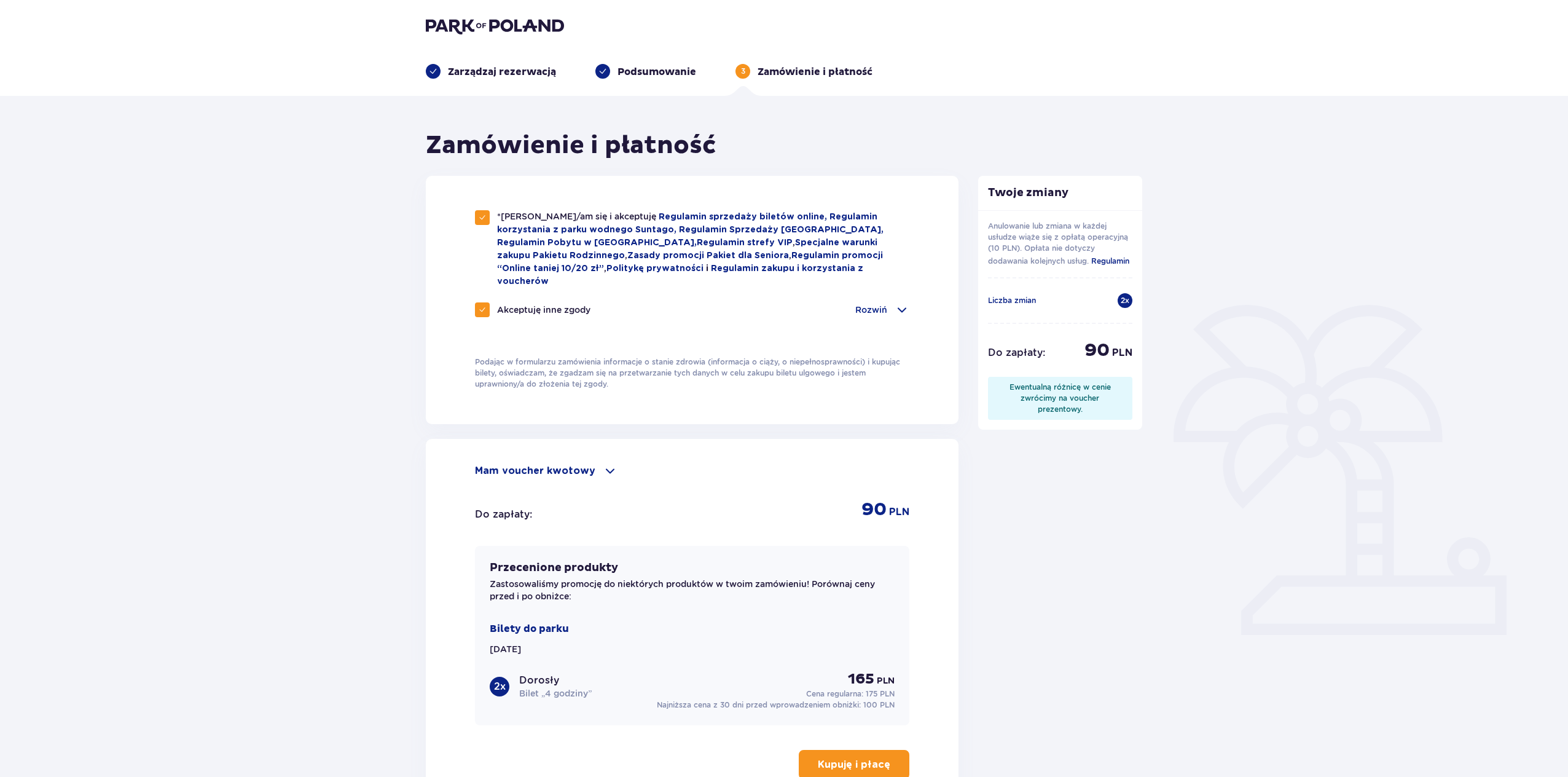
drag, startPoint x: 476, startPoint y: 300, endPoint x: 511, endPoint y: 308, distance: 35.9
click at [476, 302] on div at bounding box center [482, 309] width 15 height 15
checkbox input "false"
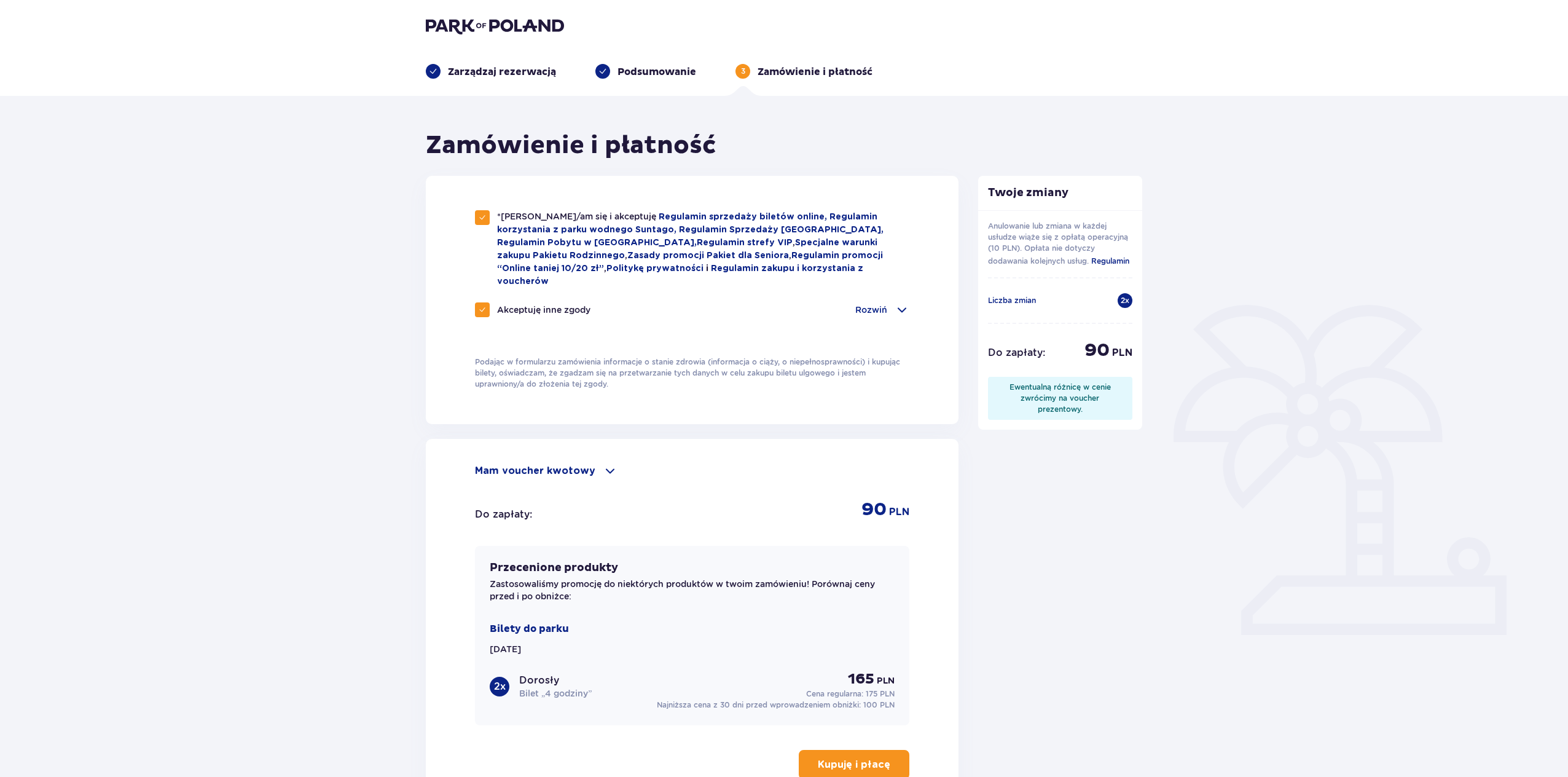
checkbox input "false"
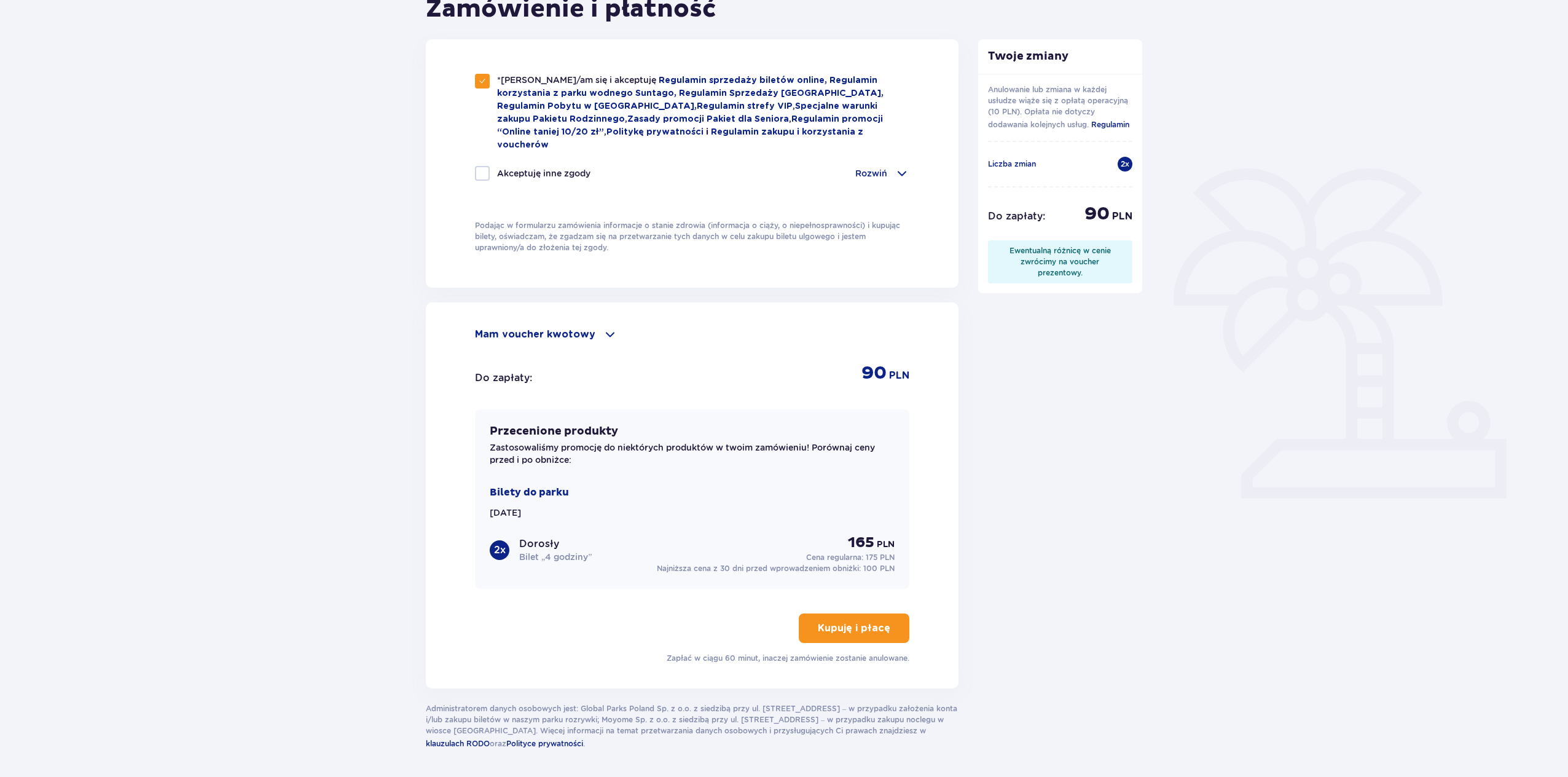
scroll to position [171, 0]
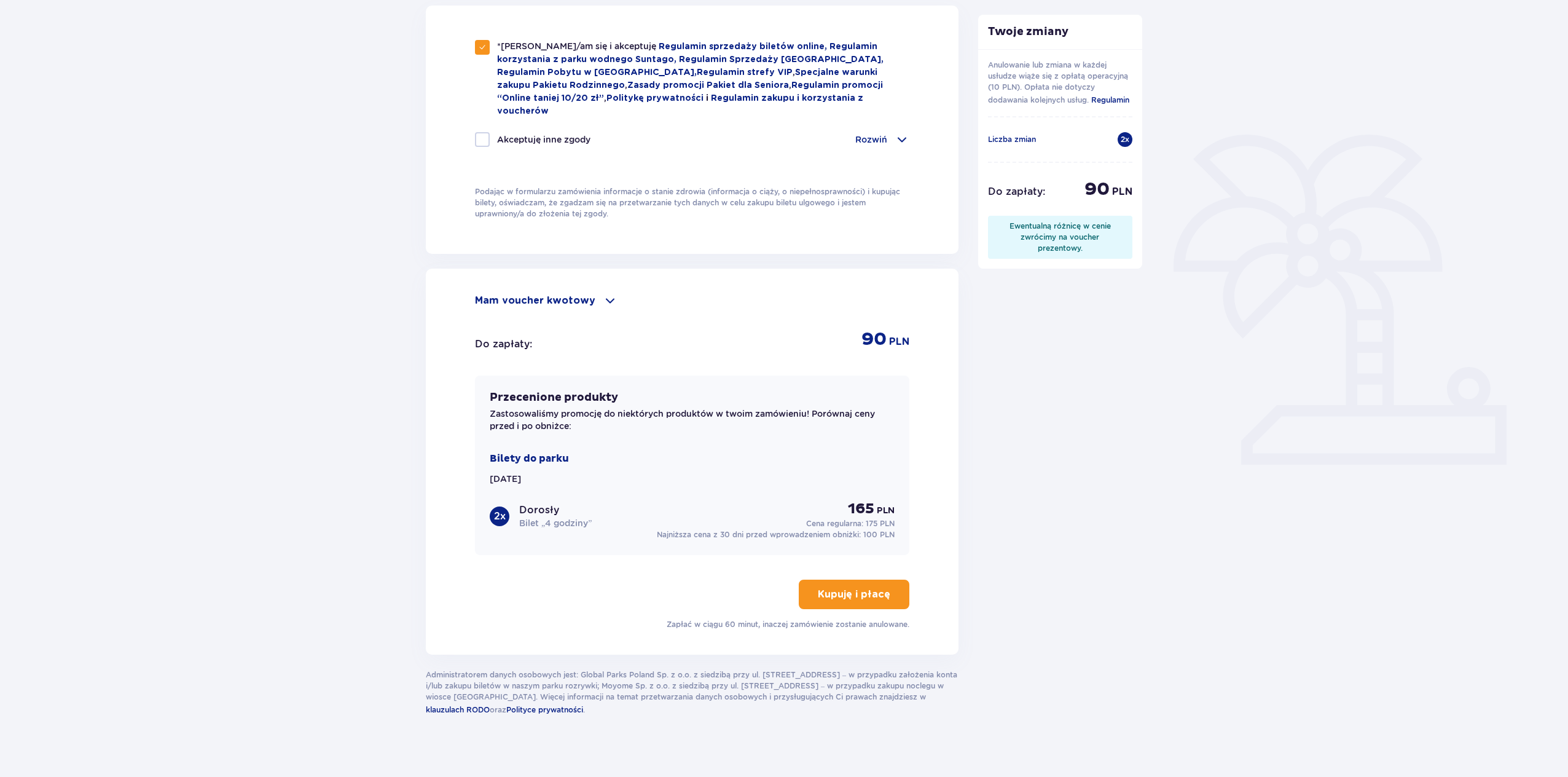
click at [859, 588] on p "Kupuję i płacę" at bounding box center [854, 594] width 72 height 14
